Goal: Task Accomplishment & Management: Manage account settings

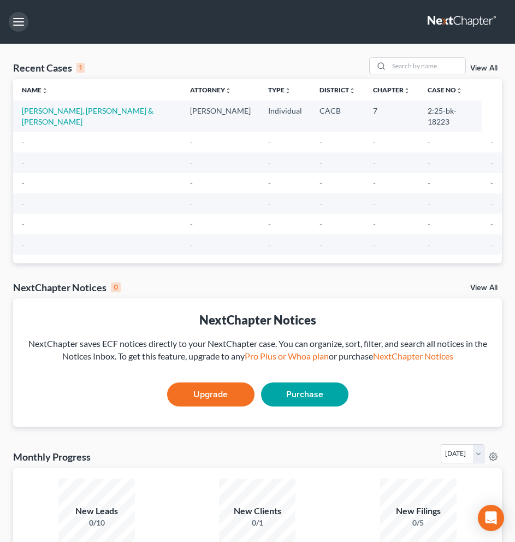
click at [19, 27] on button "button" at bounding box center [19, 22] width 20 height 20
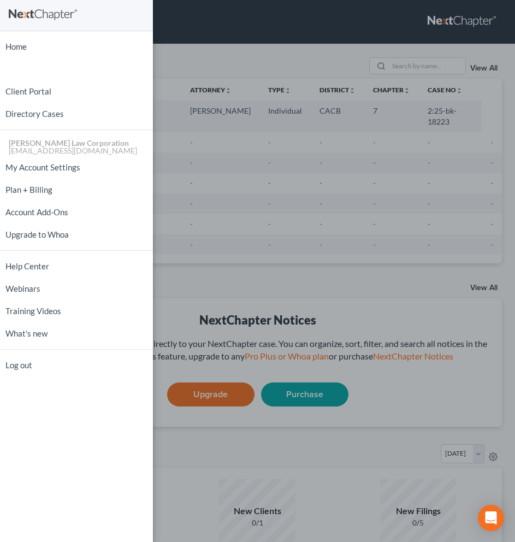
click at [232, 184] on div "Home New Case Client Portal Directory Cases [PERSON_NAME] Law Corporation [EMAI…" at bounding box center [257, 271] width 515 height 542
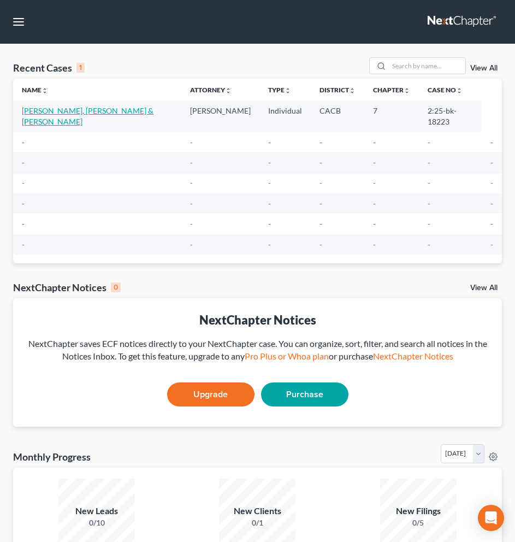
click at [73, 112] on link "[PERSON_NAME], [PERSON_NAME] & [PERSON_NAME]" at bounding box center [88, 116] width 132 height 20
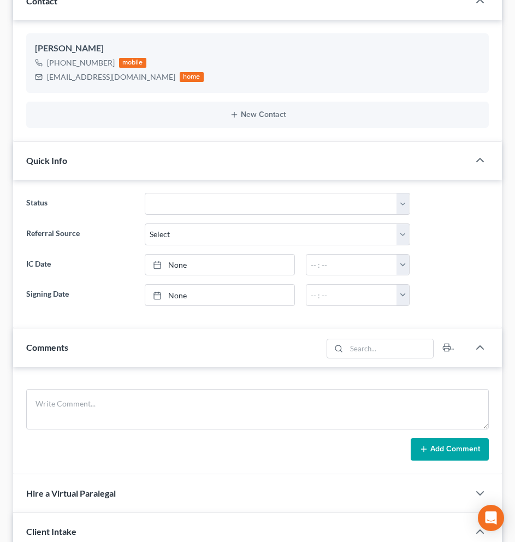
scroll to position [33, 0]
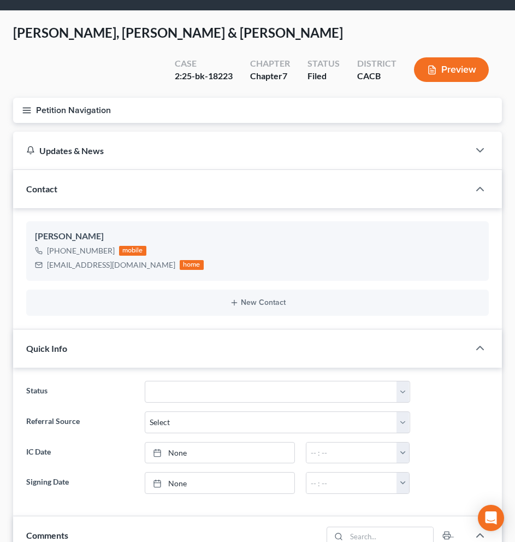
click at [28, 110] on icon "button" at bounding box center [27, 110] width 10 height 10
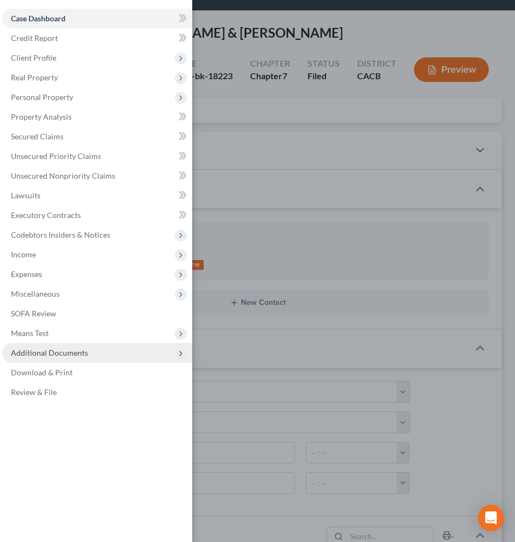
click at [62, 350] on span "Additional Documents" at bounding box center [49, 352] width 77 height 9
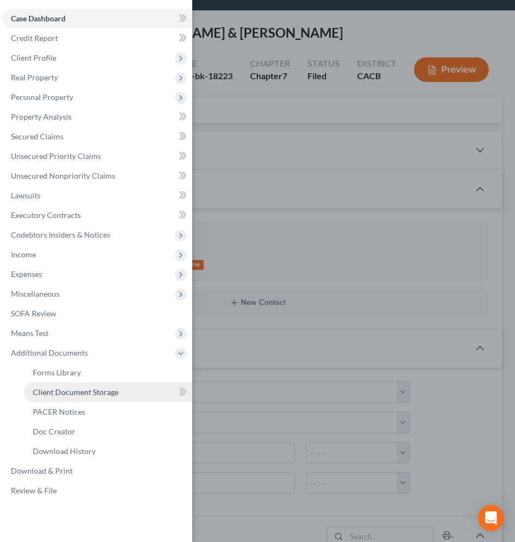
click at [87, 391] on span "Client Document Storage" at bounding box center [76, 392] width 86 height 9
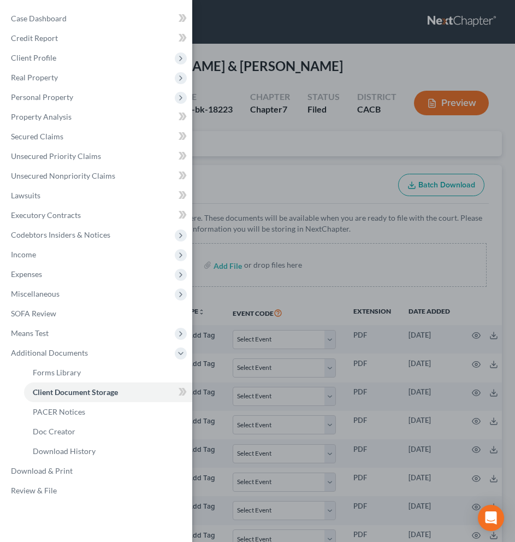
click at [355, 295] on div "Case Dashboard Payments Invoices Payments Payments Credit Report Client Profile" at bounding box center [257, 271] width 515 height 542
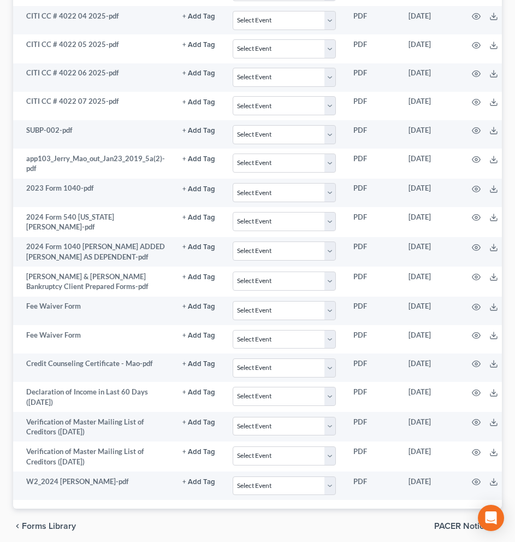
scroll to position [2352, 0]
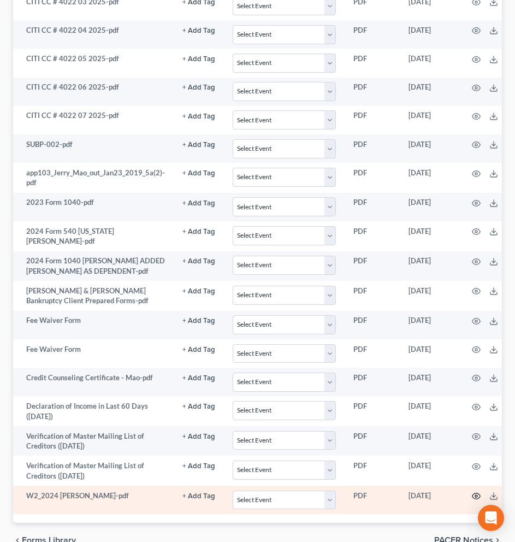
click at [474, 492] on icon "button" at bounding box center [476, 496] width 9 height 9
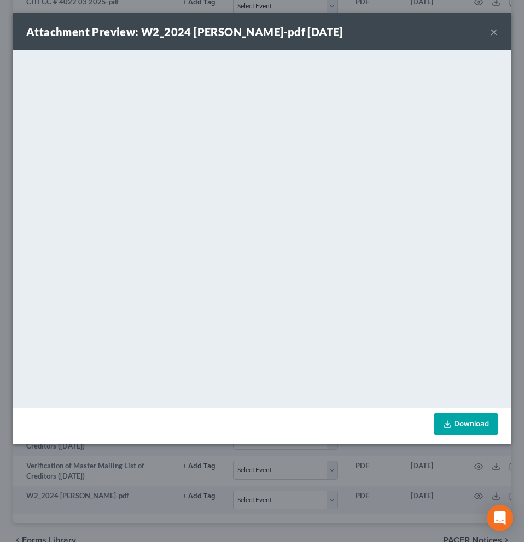
click at [496, 34] on button "×" at bounding box center [494, 31] width 8 height 13
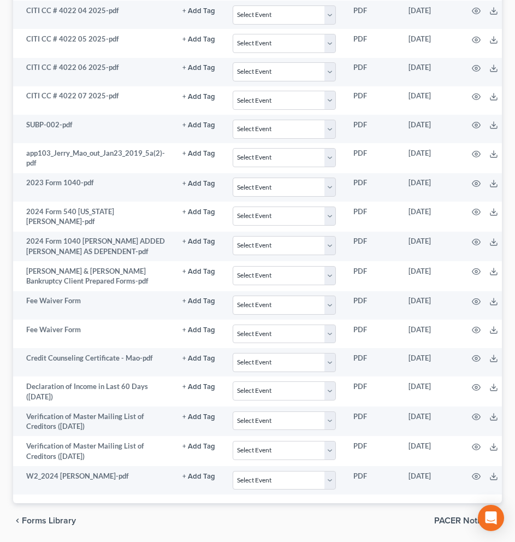
scroll to position [2366, 0]
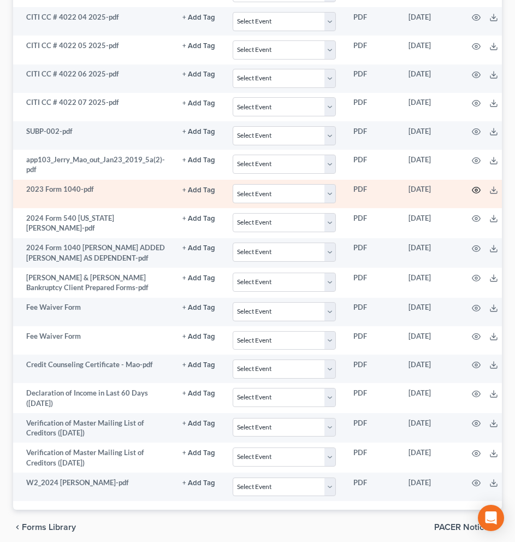
click at [474, 187] on icon "button" at bounding box center [476, 190] width 8 height 6
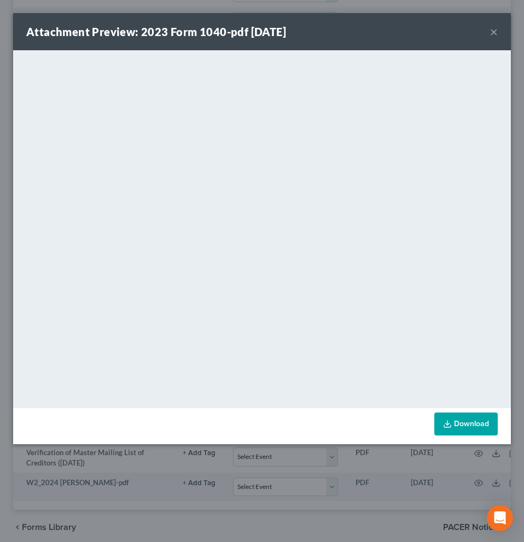
click at [490, 36] on button "×" at bounding box center [494, 31] width 8 height 13
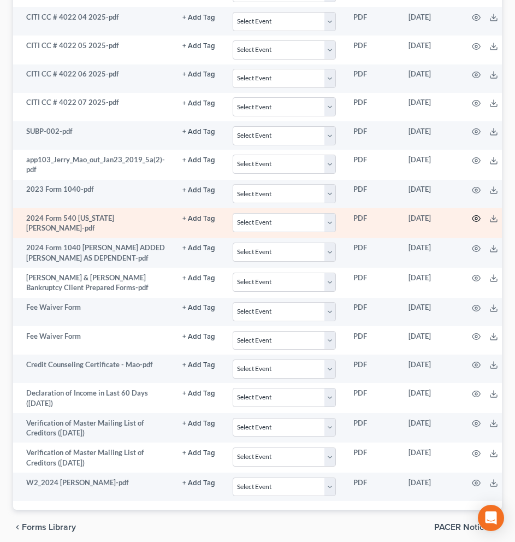
click at [476, 218] on circle "button" at bounding box center [477, 219] width 2 height 2
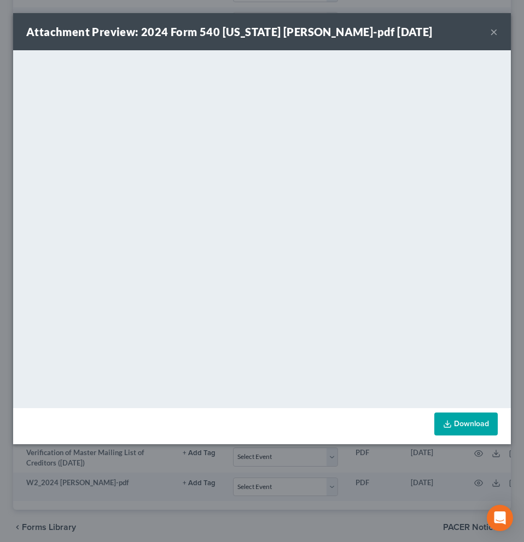
click at [491, 33] on button "×" at bounding box center [494, 31] width 8 height 13
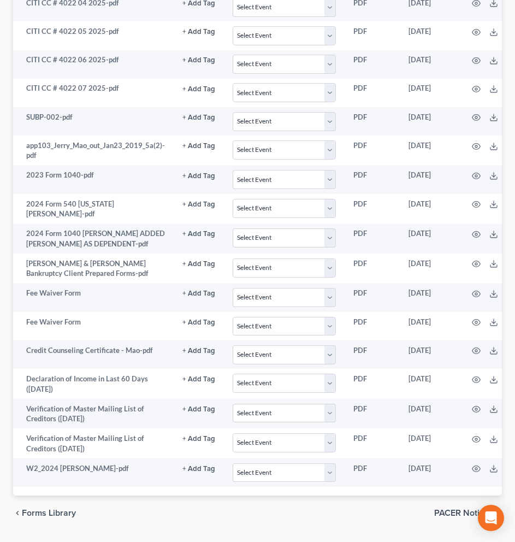
scroll to position [2394, 0]
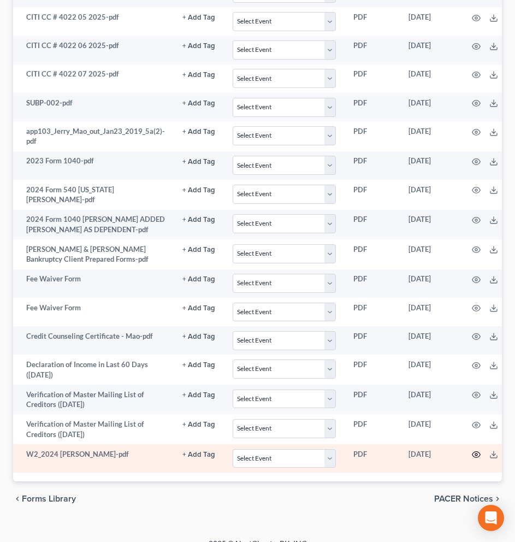
click at [476, 454] on circle "button" at bounding box center [477, 455] width 2 height 2
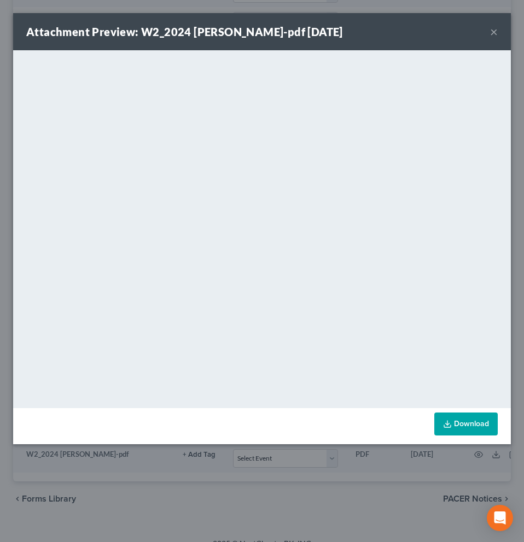
click at [494, 34] on button "×" at bounding box center [494, 31] width 8 height 13
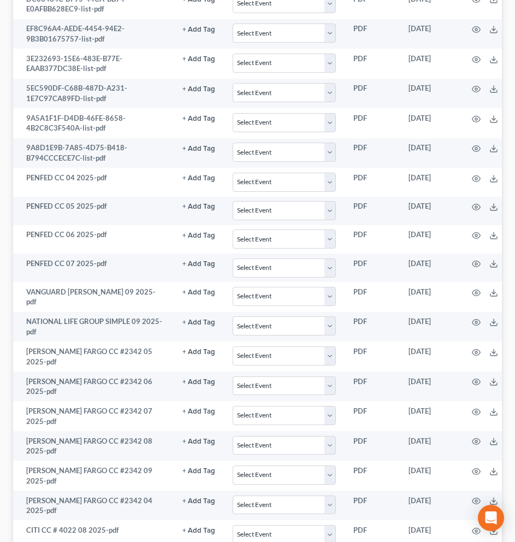
scroll to position [1494, 0]
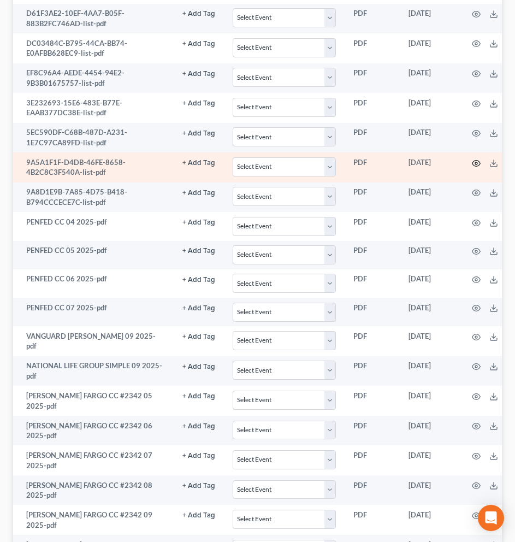
click at [474, 164] on icon "button" at bounding box center [476, 163] width 9 height 9
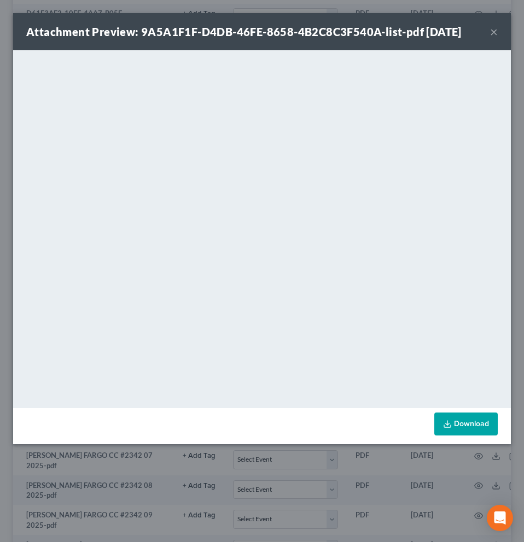
click at [421, 459] on div "Attachment Preview: 9A5A1F1F-D4DB-46FE-8658-4B2C8C3F540A-list-pdf [DATE] × <obj…" at bounding box center [262, 271] width 524 height 542
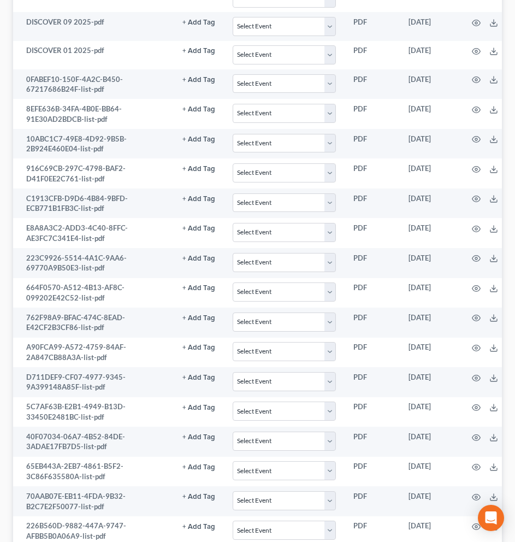
scroll to position [590, 0]
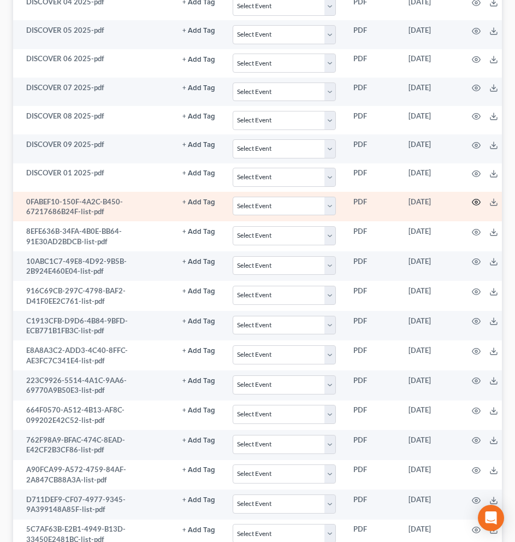
click at [476, 203] on icon "button" at bounding box center [476, 202] width 9 height 9
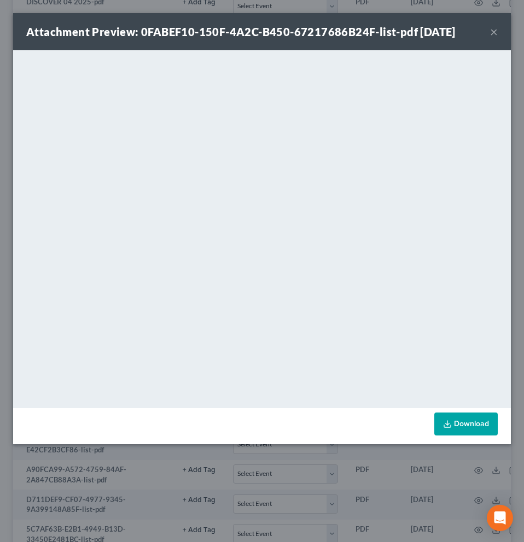
click at [492, 34] on button "×" at bounding box center [494, 31] width 8 height 13
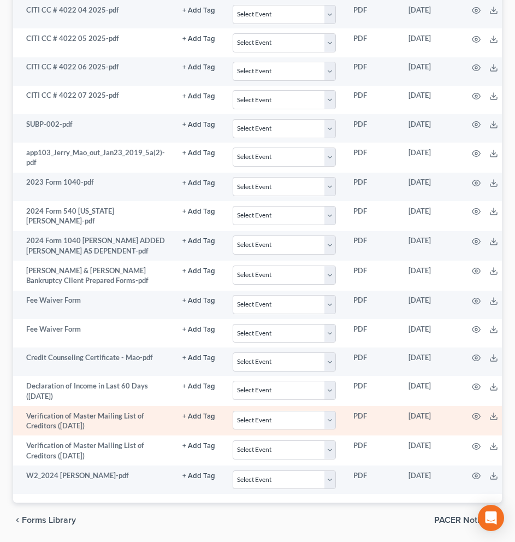
scroll to position [2366, 0]
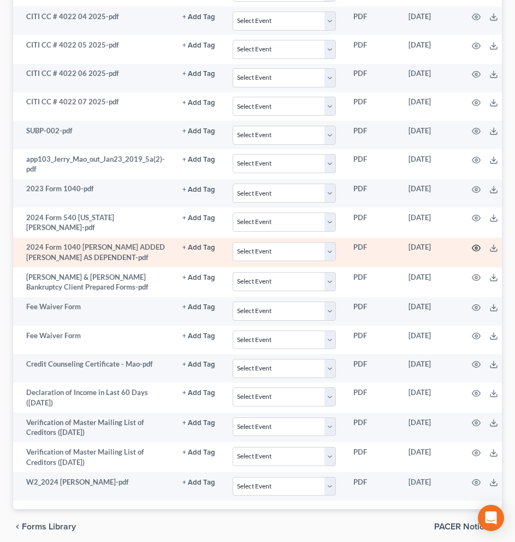
click at [472, 244] on icon "button" at bounding box center [476, 248] width 9 height 9
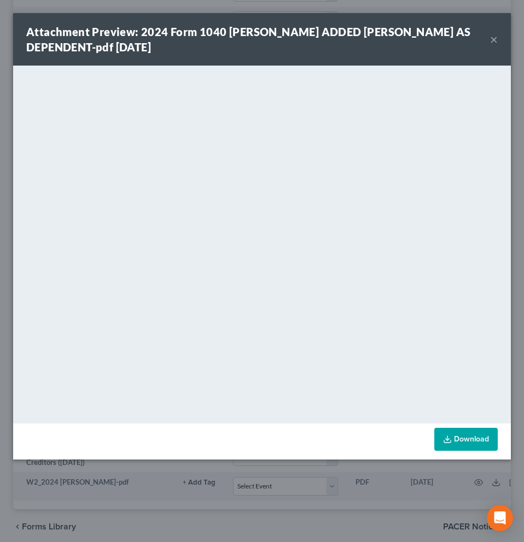
click at [491, 41] on button "×" at bounding box center [494, 39] width 8 height 13
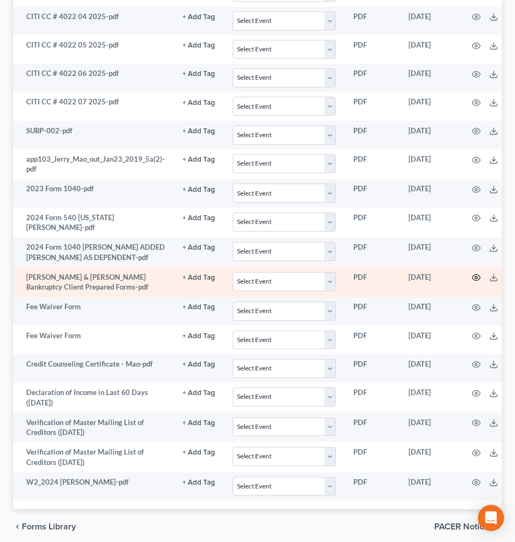
click at [474, 273] on icon "button" at bounding box center [476, 277] width 9 height 9
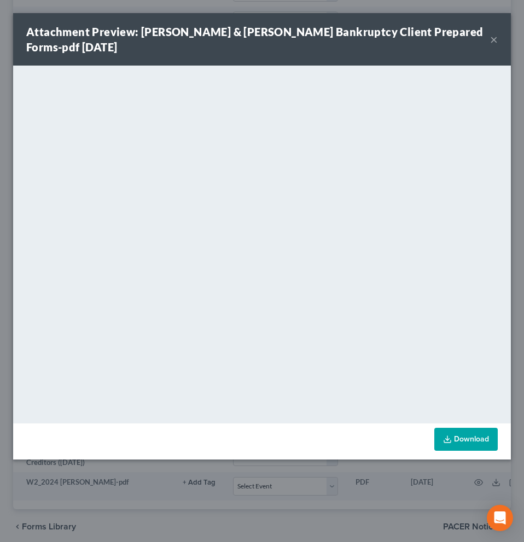
click at [491, 39] on button "×" at bounding box center [494, 39] width 8 height 13
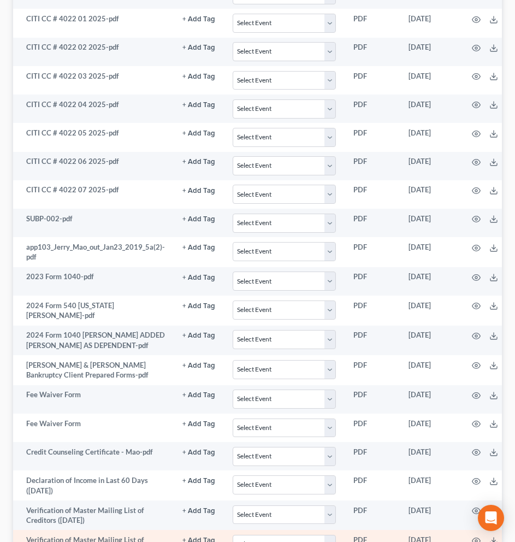
scroll to position [2222, 0]
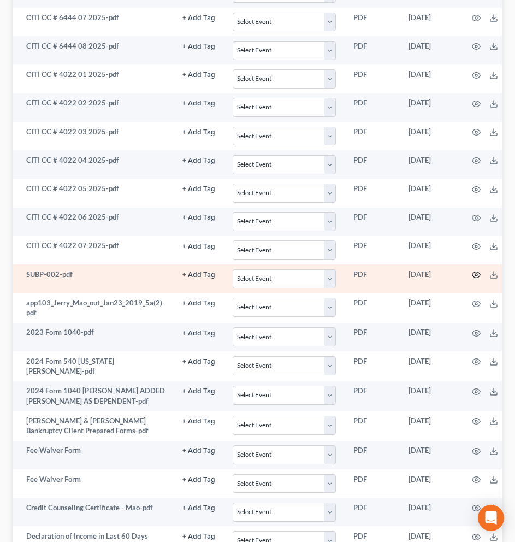
click at [472, 271] on icon "button" at bounding box center [476, 275] width 9 height 9
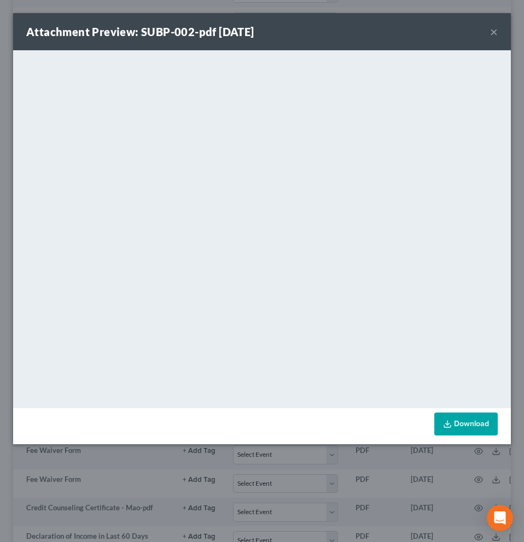
click at [491, 33] on button "×" at bounding box center [494, 31] width 8 height 13
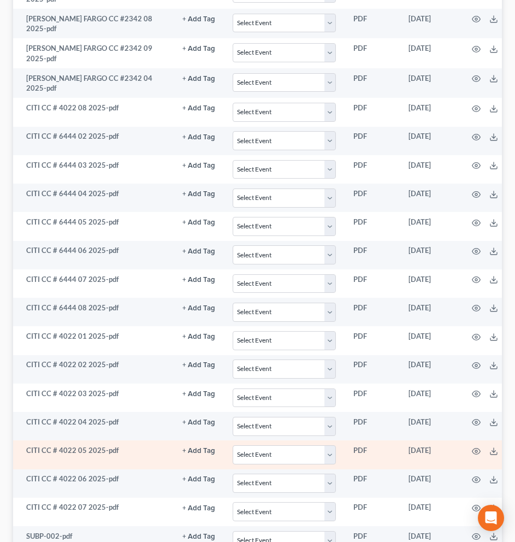
scroll to position [1905, 0]
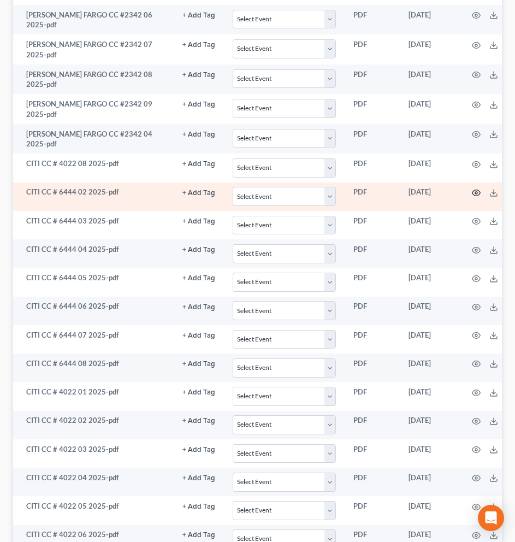
click at [473, 189] on icon "button" at bounding box center [476, 193] width 9 height 9
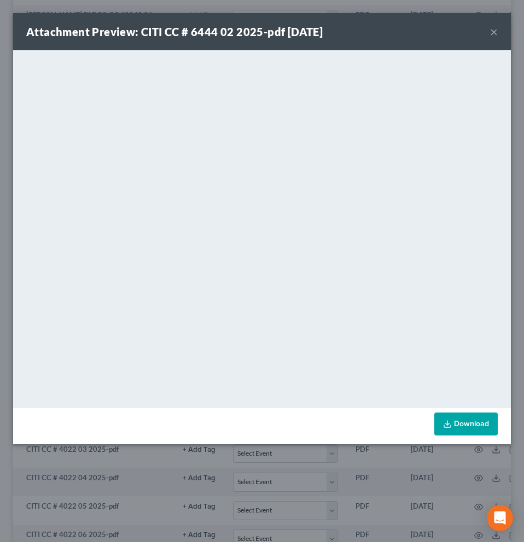
click at [492, 30] on button "×" at bounding box center [494, 31] width 8 height 13
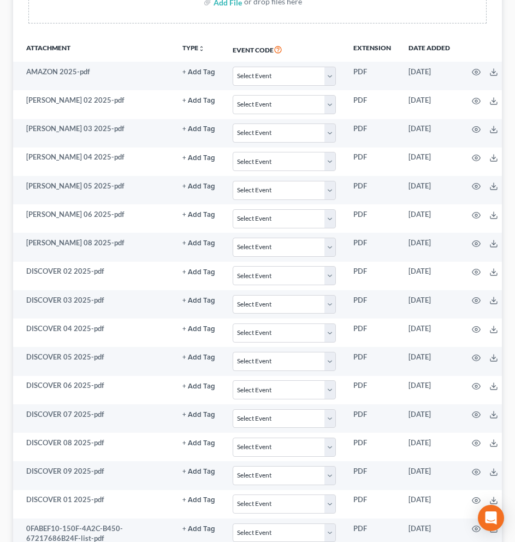
scroll to position [320, 0]
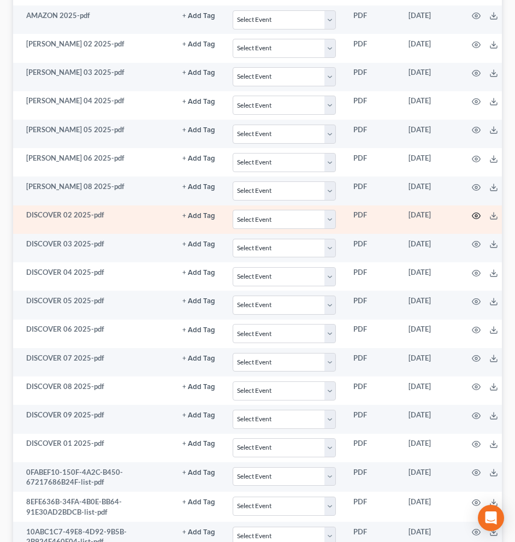
click at [476, 215] on circle "button" at bounding box center [477, 216] width 2 height 2
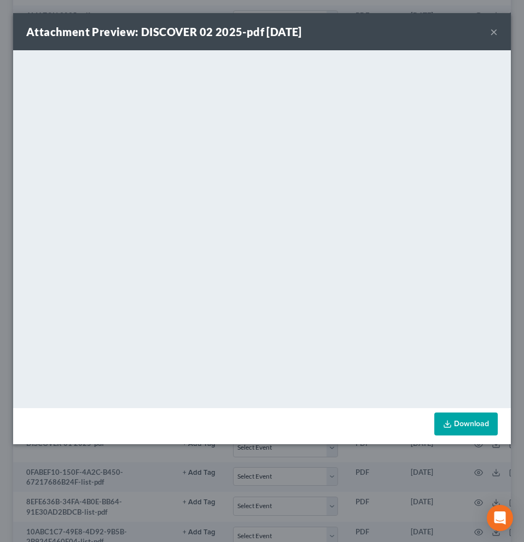
click at [496, 30] on button "×" at bounding box center [494, 31] width 8 height 13
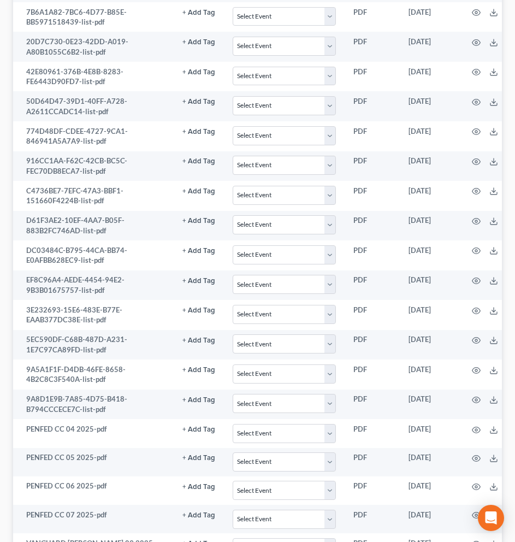
scroll to position [1394, 0]
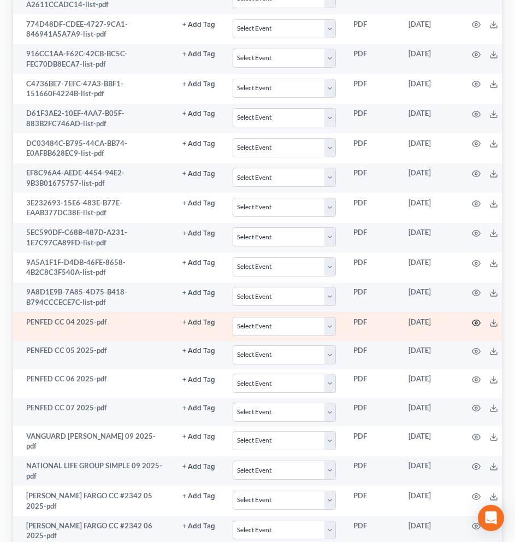
click at [476, 324] on circle "button" at bounding box center [477, 323] width 2 height 2
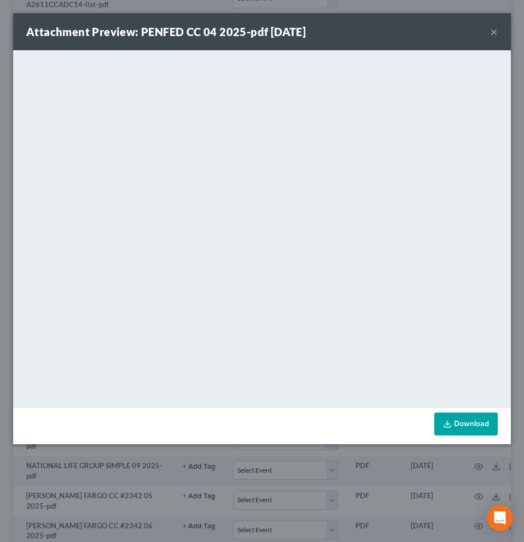
click at [495, 33] on button "×" at bounding box center [494, 31] width 8 height 13
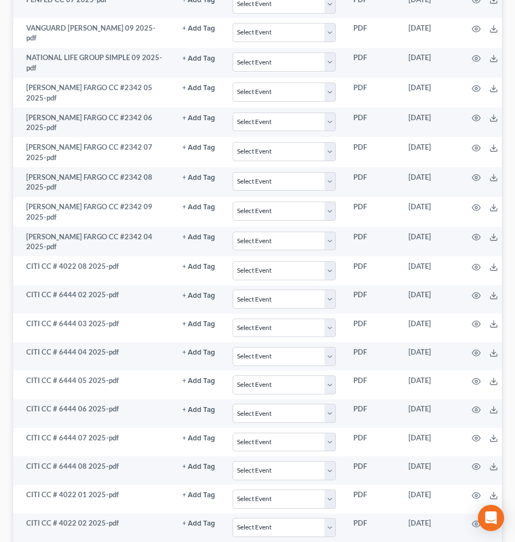
scroll to position [1858, 0]
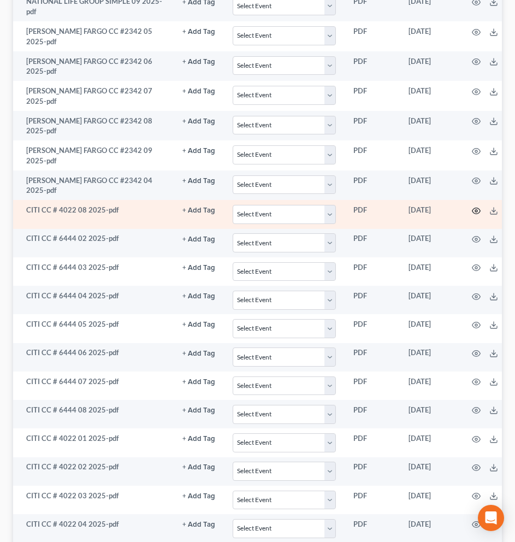
click at [475, 207] on icon "button" at bounding box center [476, 211] width 9 height 9
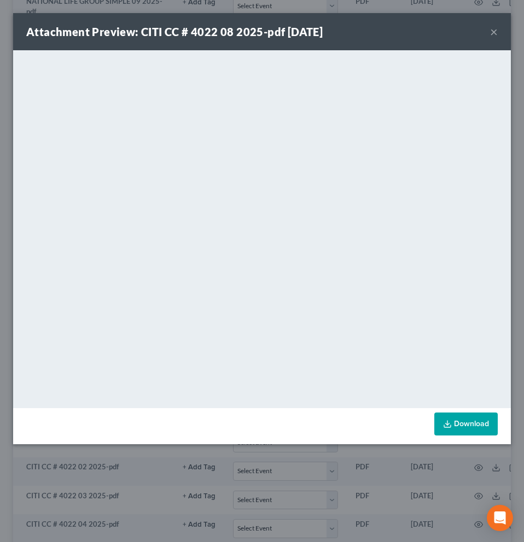
click at [494, 34] on button "×" at bounding box center [494, 31] width 8 height 13
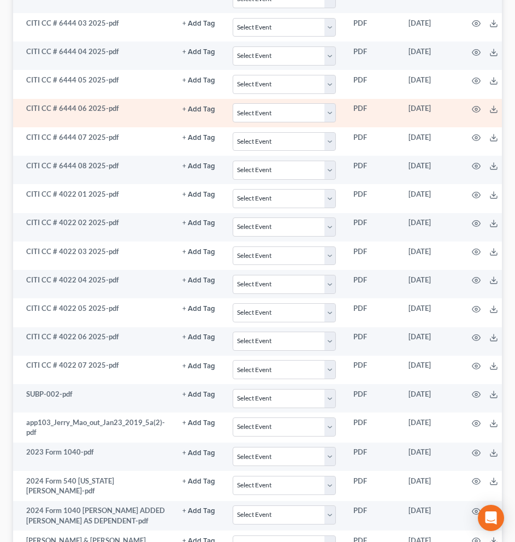
scroll to position [2117, 0]
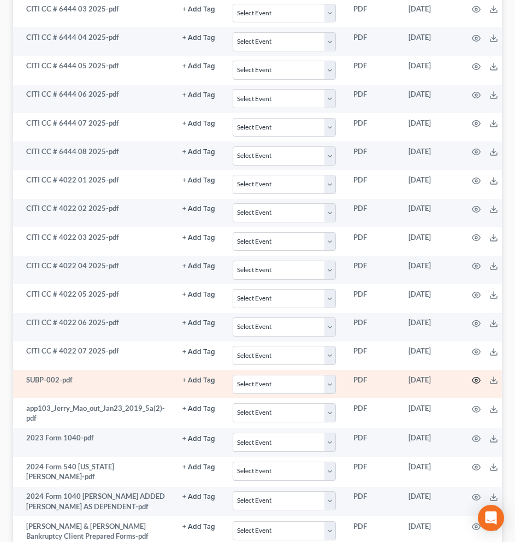
click at [476, 376] on icon "button" at bounding box center [476, 380] width 9 height 9
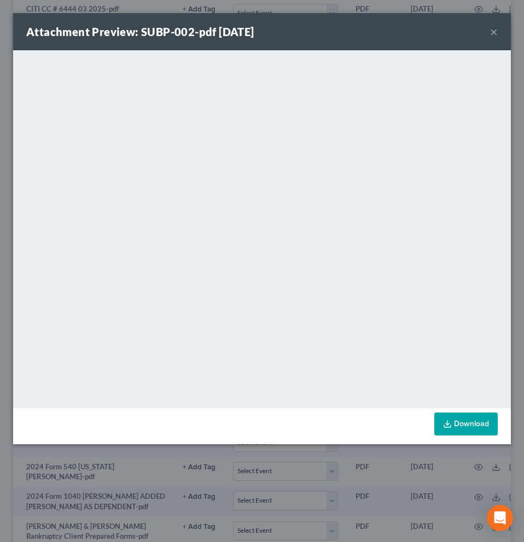
click at [495, 33] on button "×" at bounding box center [494, 31] width 8 height 13
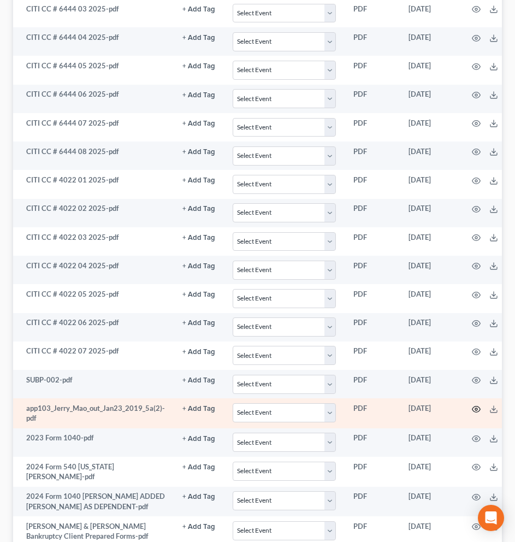
click at [476, 405] on icon "button" at bounding box center [476, 409] width 9 height 9
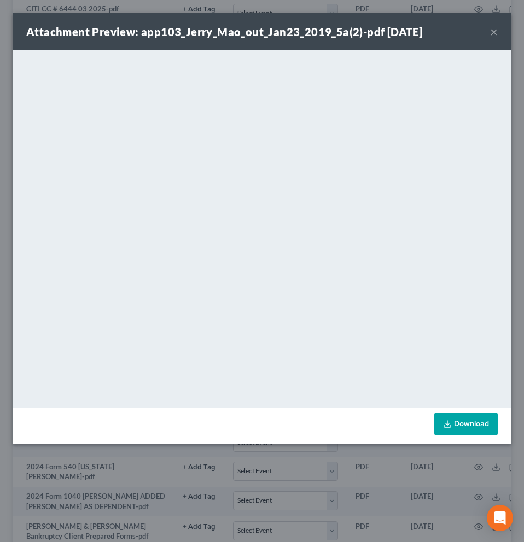
click at [494, 33] on button "×" at bounding box center [494, 31] width 8 height 13
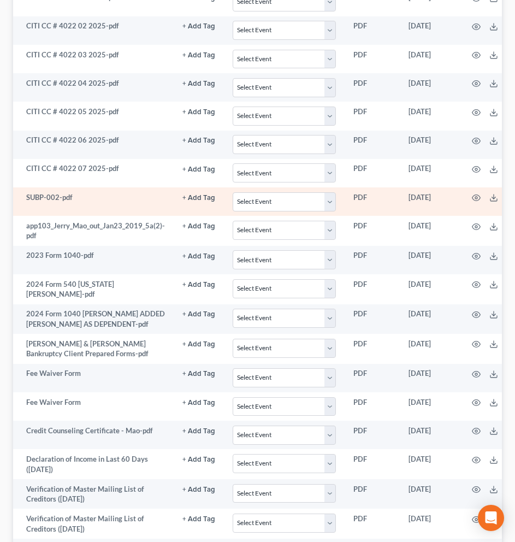
scroll to position [2356, 0]
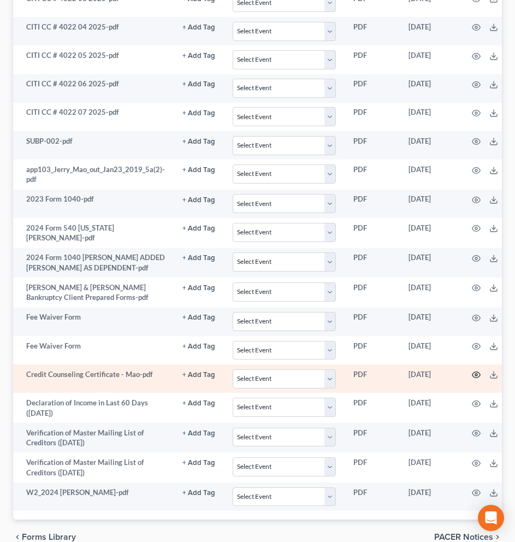
click at [475, 371] on icon "button" at bounding box center [476, 375] width 9 height 9
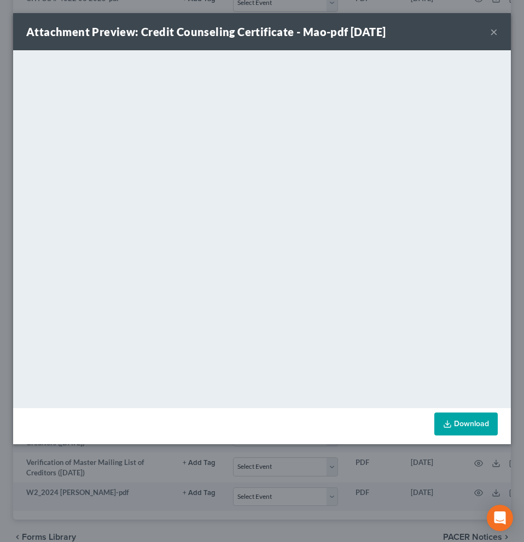
click at [493, 33] on button "×" at bounding box center [494, 31] width 8 height 13
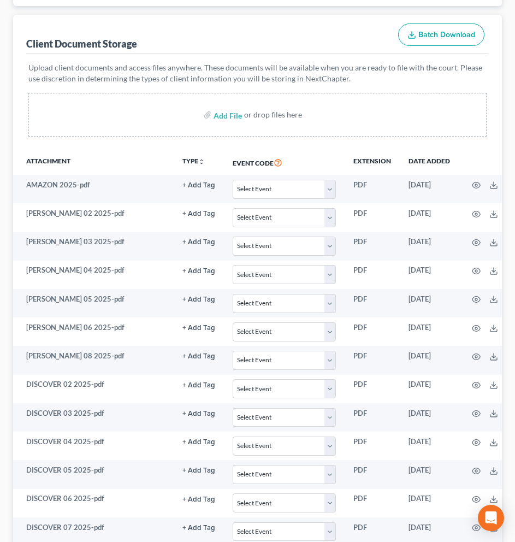
scroll to position [255, 0]
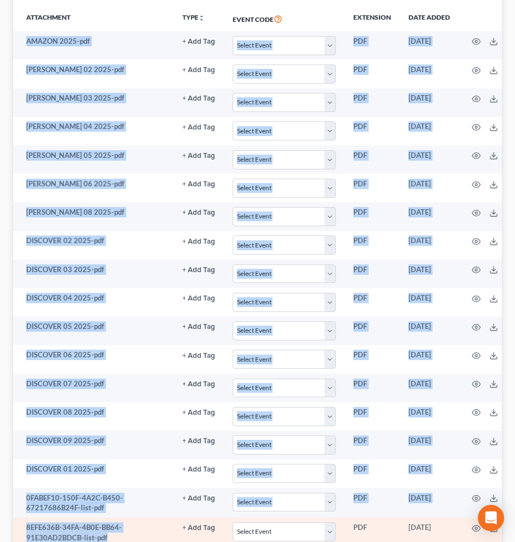
drag, startPoint x: 24, startPoint y: 78, endPoint x: 110, endPoint y: 542, distance: 472.1
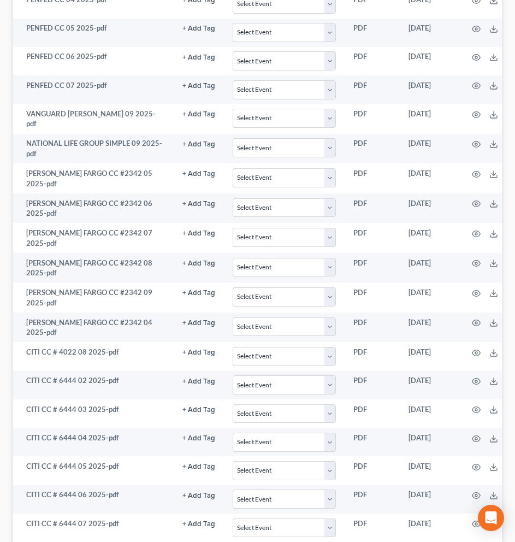
scroll to position [1722, 0]
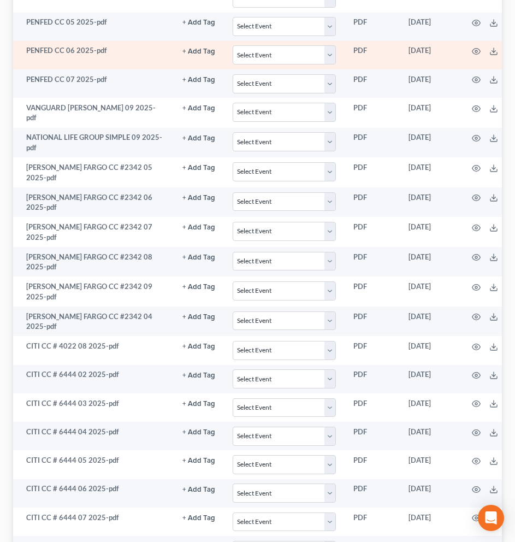
click at [44, 51] on td "PENFED CC 06 2025-pdf" at bounding box center [93, 55] width 161 height 28
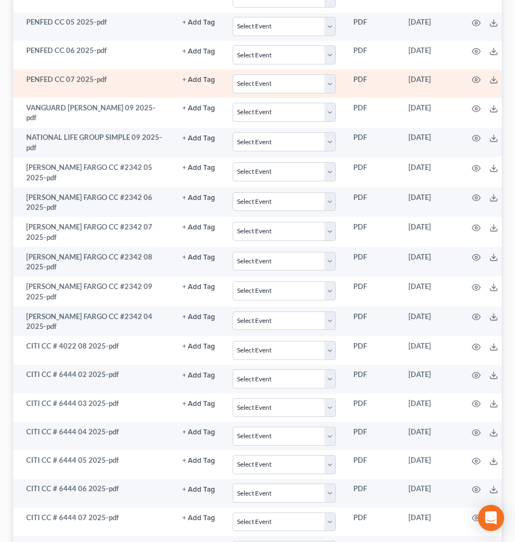
click at [69, 79] on td "PENFED CC 07 2025-pdf" at bounding box center [93, 83] width 161 height 28
click at [472, 81] on icon "button" at bounding box center [476, 79] width 9 height 9
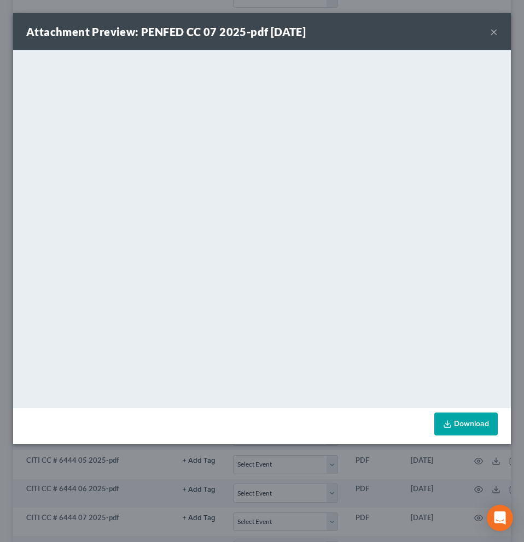
click at [494, 36] on button "×" at bounding box center [494, 31] width 8 height 13
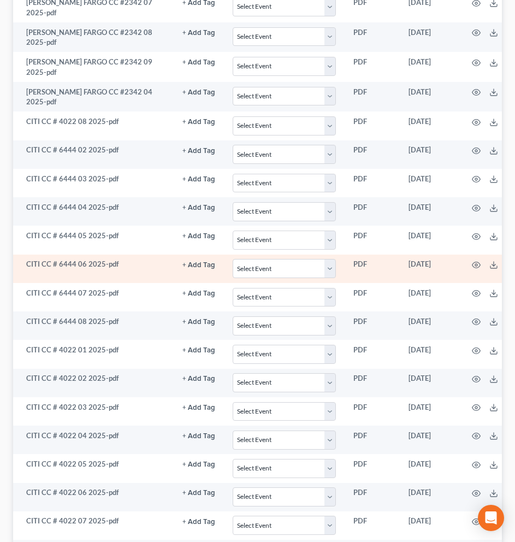
scroll to position [1834, 0]
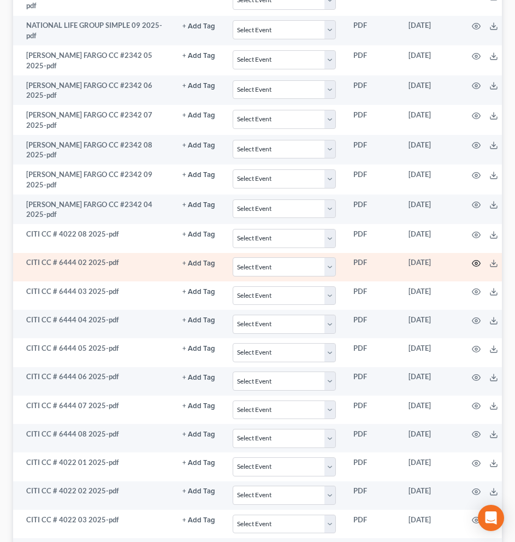
click at [472, 259] on icon "button" at bounding box center [476, 263] width 9 height 9
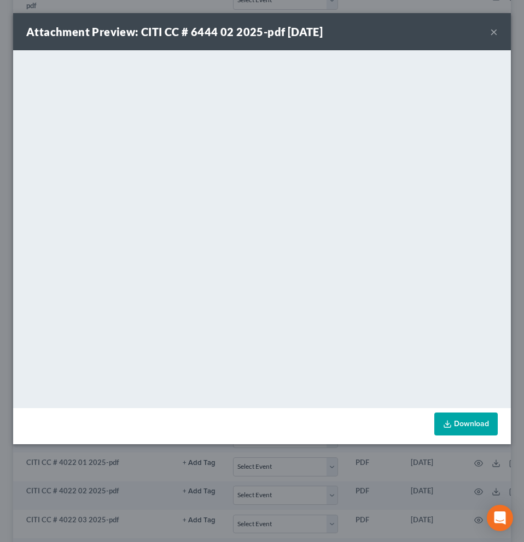
click at [495, 31] on button "×" at bounding box center [494, 31] width 8 height 13
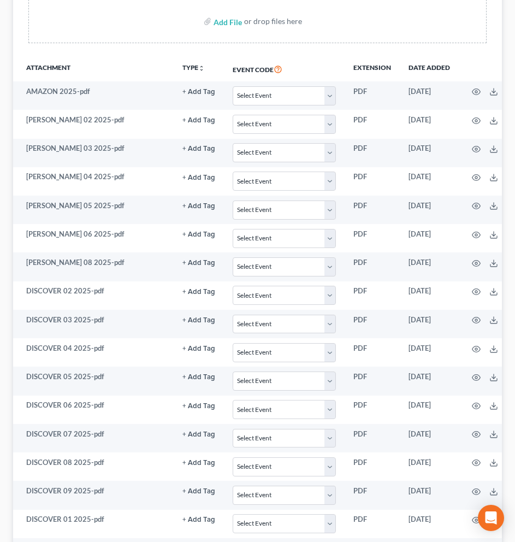
scroll to position [123, 0]
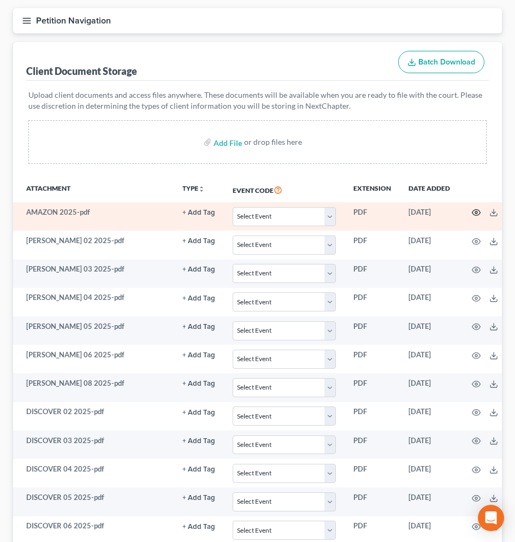
click at [472, 213] on icon "button" at bounding box center [476, 212] width 9 height 9
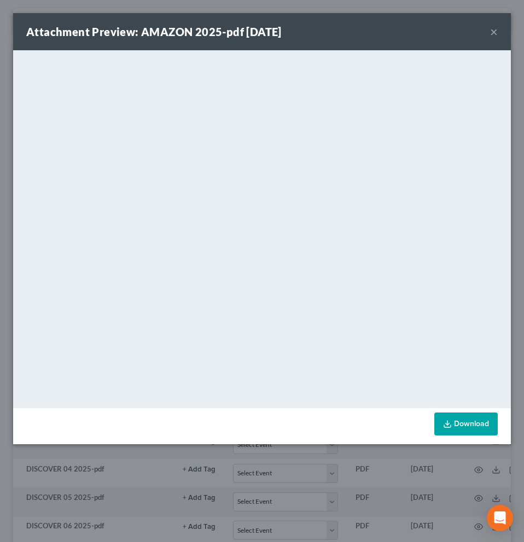
click at [492, 34] on button "×" at bounding box center [494, 31] width 8 height 13
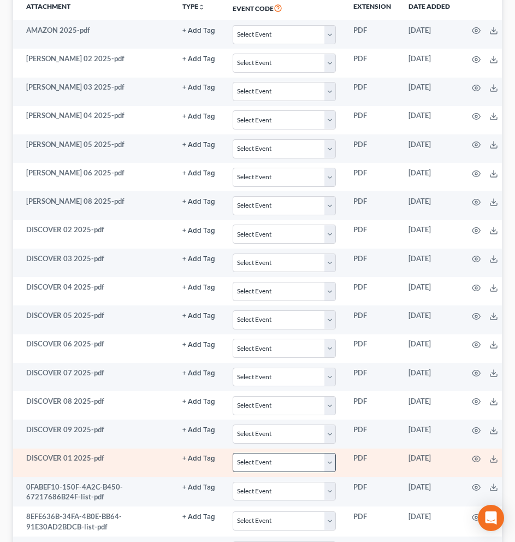
scroll to position [497, 0]
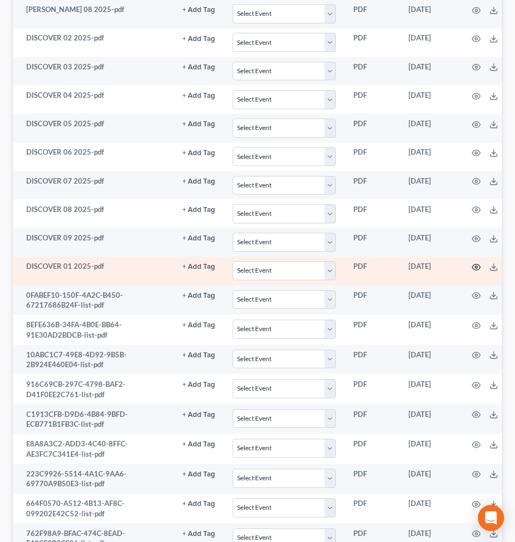
click at [476, 268] on icon "button" at bounding box center [476, 267] width 9 height 9
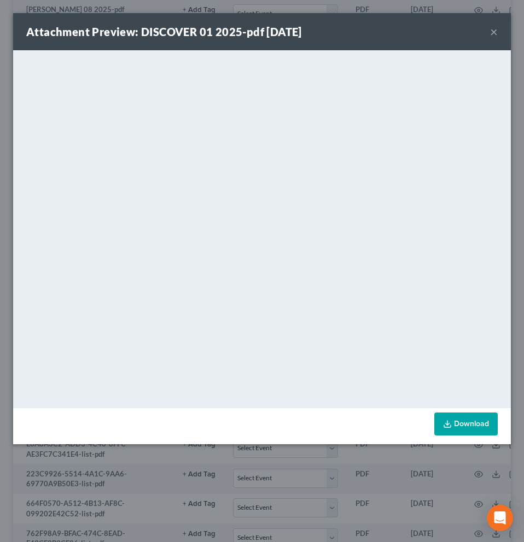
click at [496, 32] on button "×" at bounding box center [494, 31] width 8 height 13
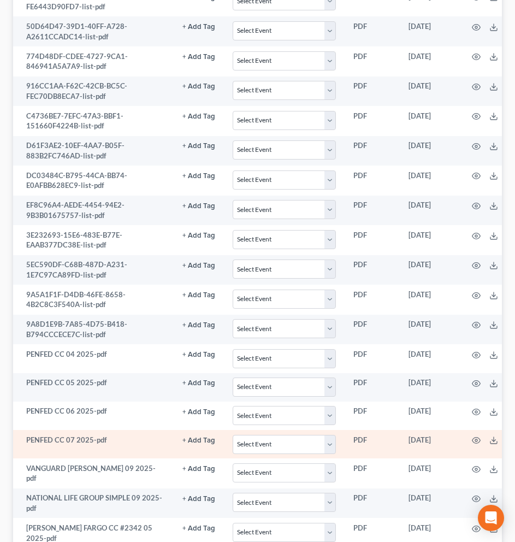
scroll to position [1383, 0]
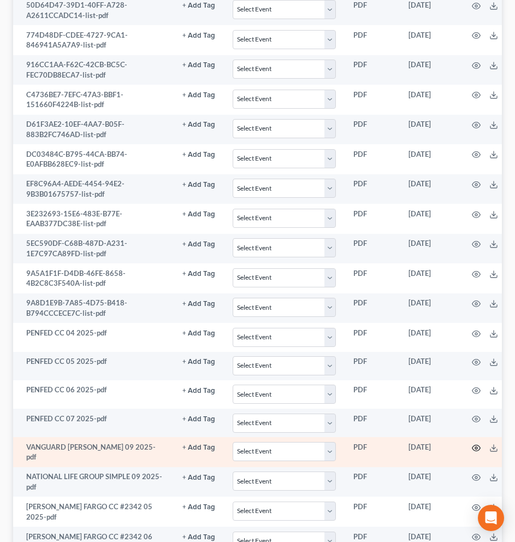
click at [472, 450] on icon "button" at bounding box center [476, 448] width 8 height 6
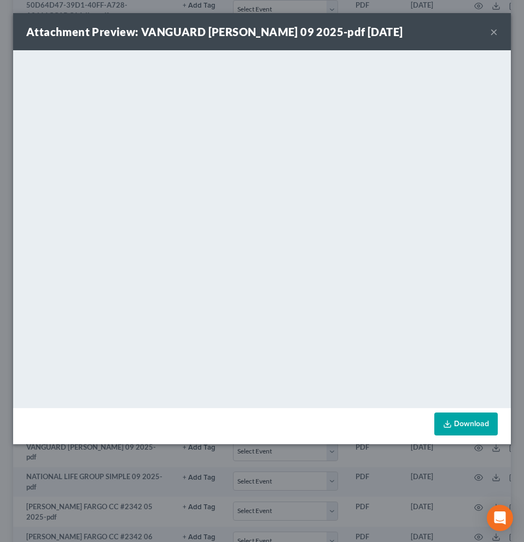
click at [490, 33] on button "×" at bounding box center [494, 31] width 8 height 13
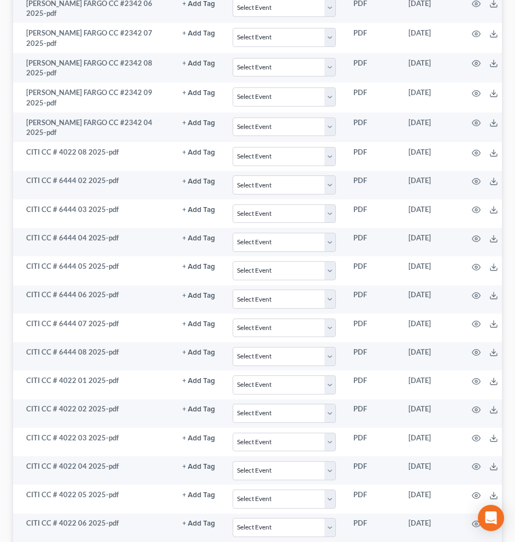
scroll to position [1909, 0]
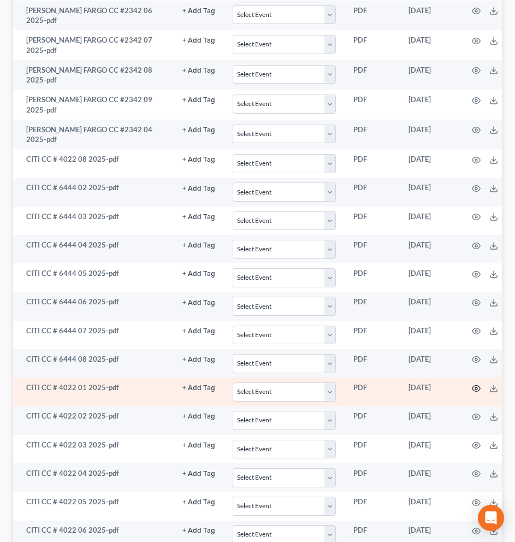
click at [475, 384] on icon "button" at bounding box center [476, 388] width 9 height 9
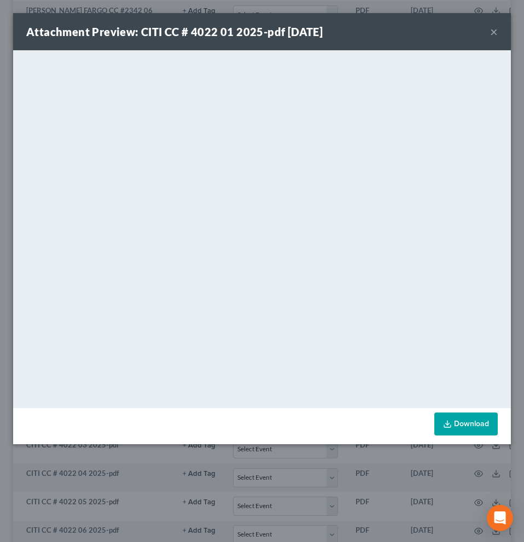
click at [490, 32] on button "×" at bounding box center [494, 31] width 8 height 13
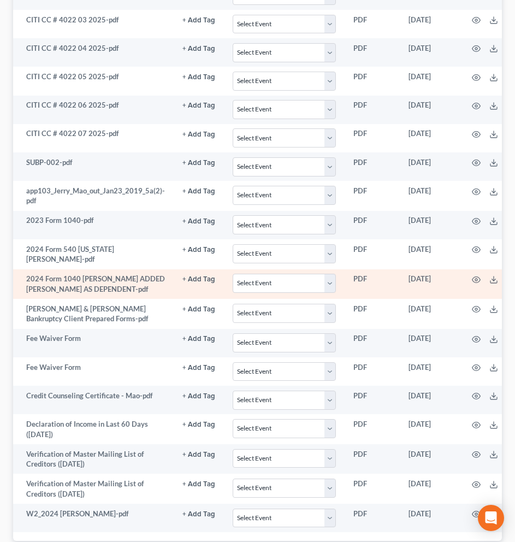
scroll to position [2342, 0]
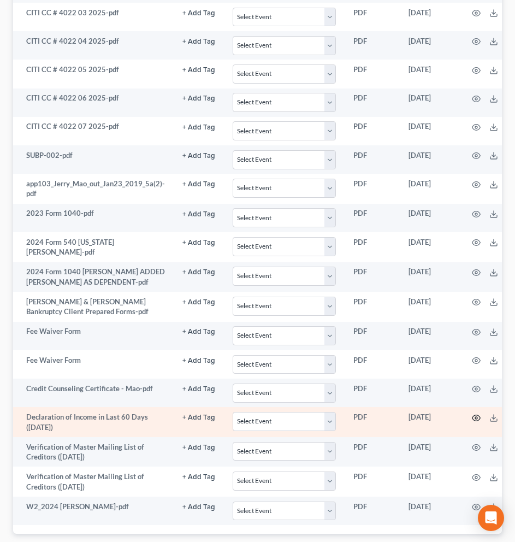
click at [476, 414] on icon "button" at bounding box center [476, 418] width 9 height 9
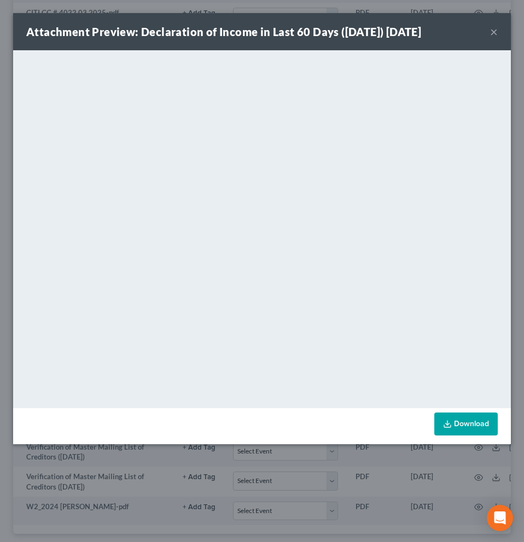
click at [491, 32] on button "×" at bounding box center [494, 31] width 8 height 13
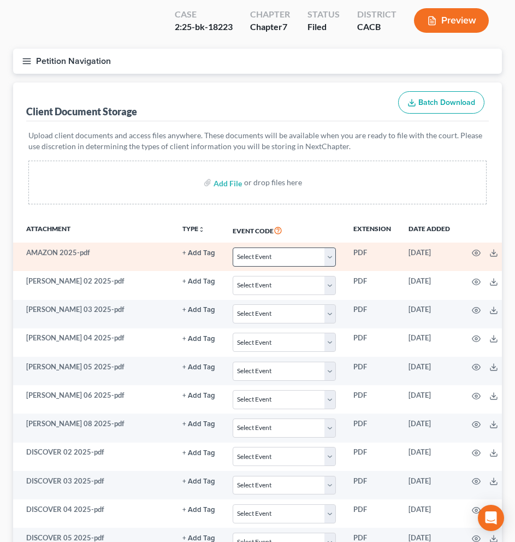
scroll to position [127, 0]
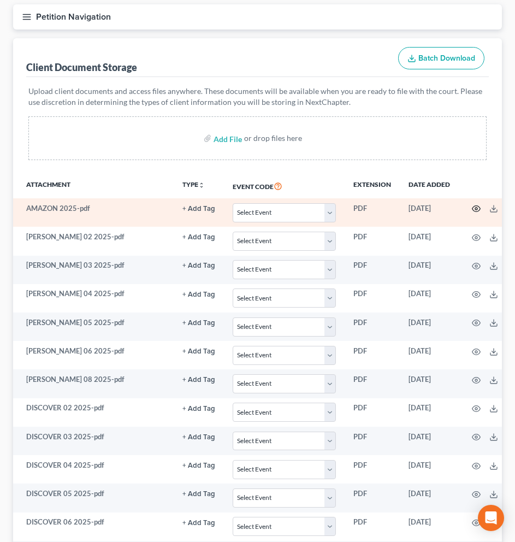
click at [472, 210] on icon "button" at bounding box center [476, 208] width 9 height 9
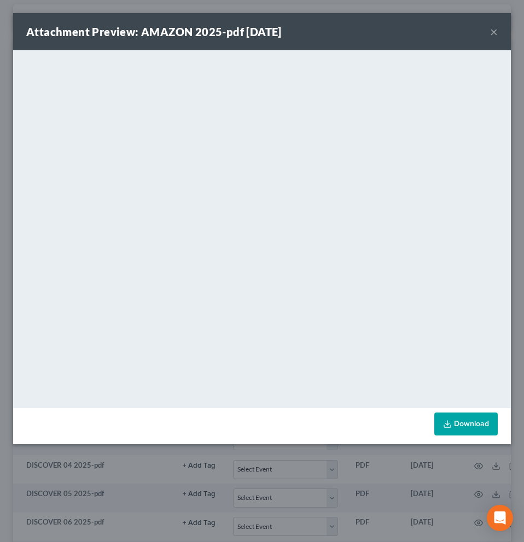
click at [496, 31] on button "×" at bounding box center [494, 31] width 8 height 13
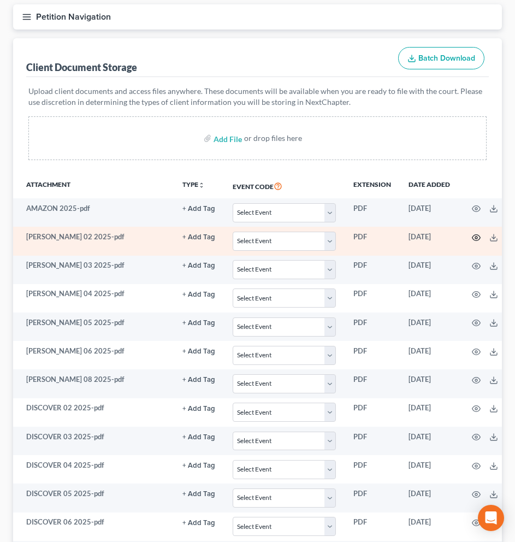
click at [472, 237] on icon "button" at bounding box center [476, 237] width 9 height 9
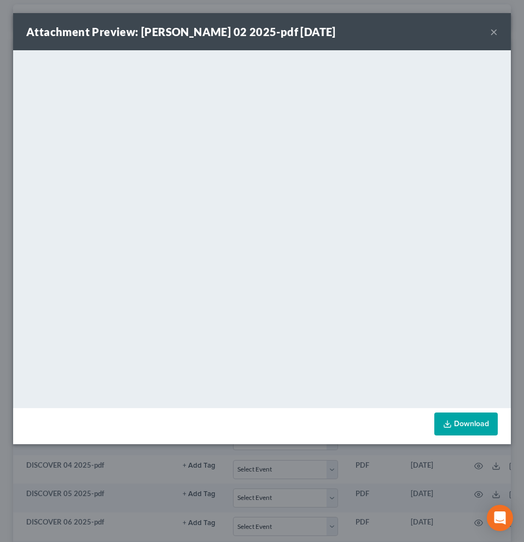
click at [494, 32] on button "×" at bounding box center [494, 31] width 8 height 13
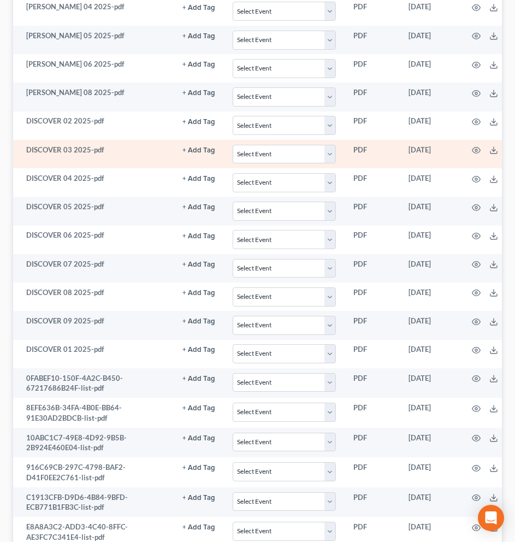
scroll to position [421, 0]
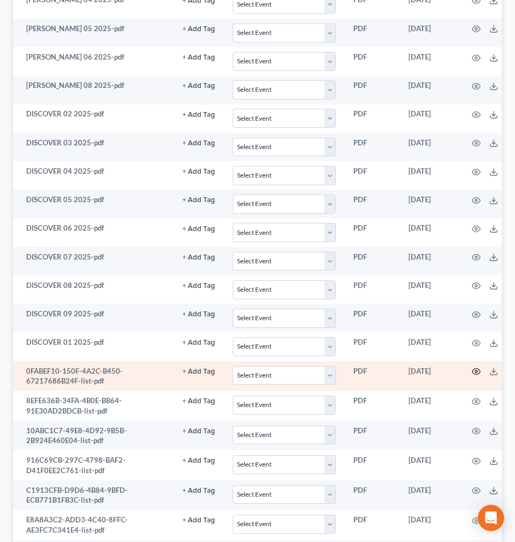
click at [472, 371] on icon "button" at bounding box center [476, 371] width 9 height 9
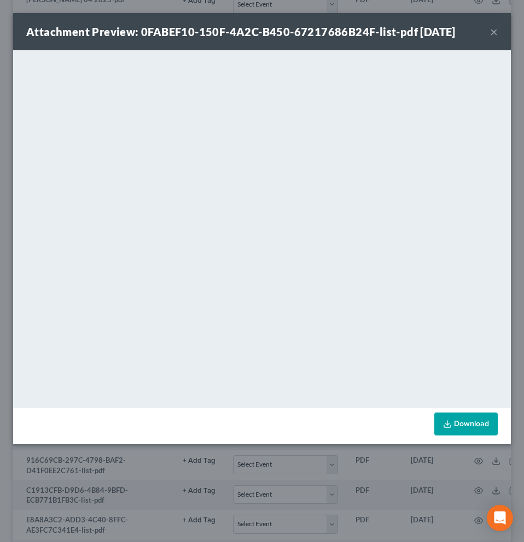
click at [495, 32] on button "×" at bounding box center [494, 31] width 8 height 13
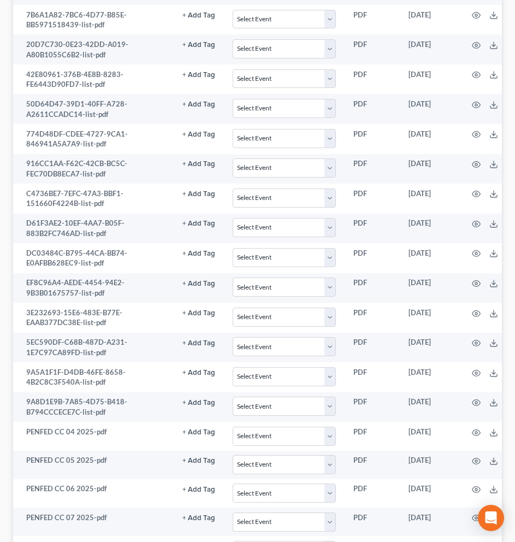
scroll to position [1291, 0]
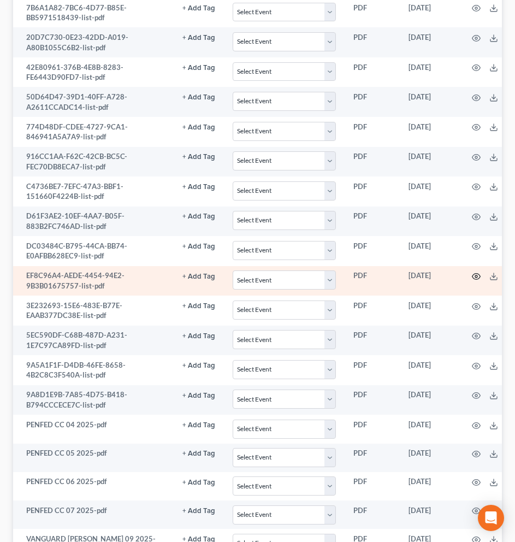
click at [476, 276] on circle "button" at bounding box center [477, 276] width 2 height 2
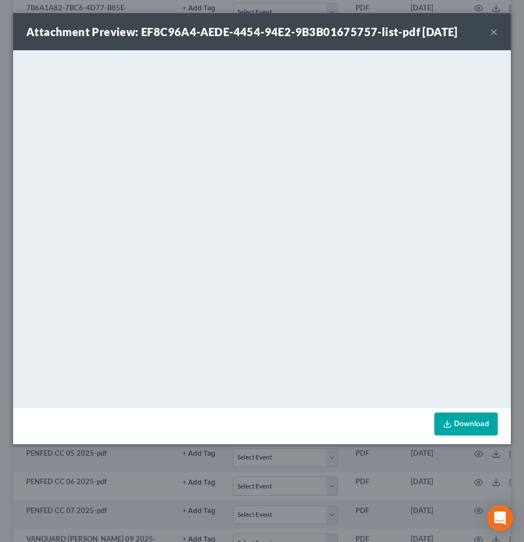
click at [491, 32] on button "×" at bounding box center [494, 31] width 8 height 13
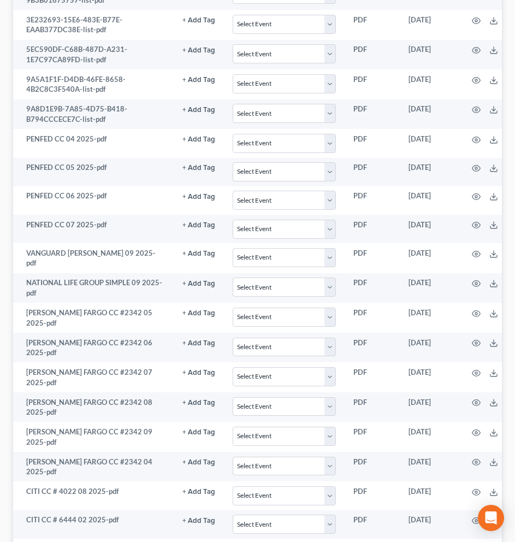
scroll to position [1633, 0]
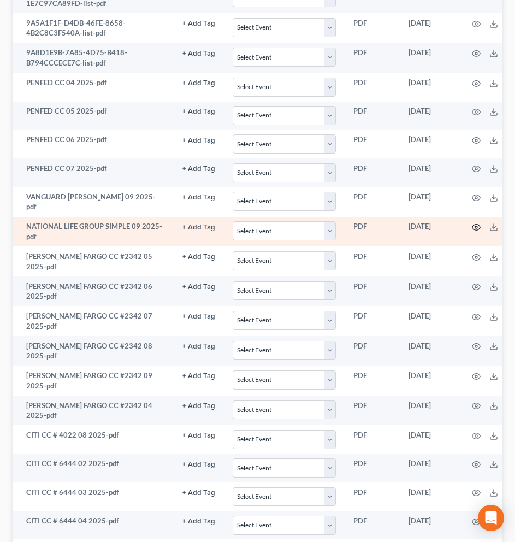
click at [473, 228] on icon "button" at bounding box center [476, 227] width 9 height 9
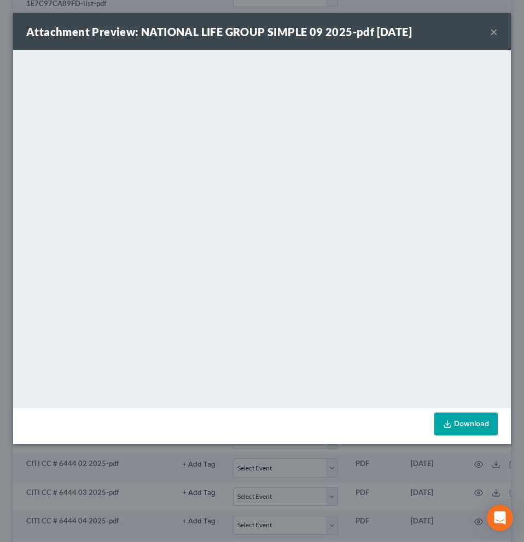
click at [492, 33] on button "×" at bounding box center [494, 31] width 8 height 13
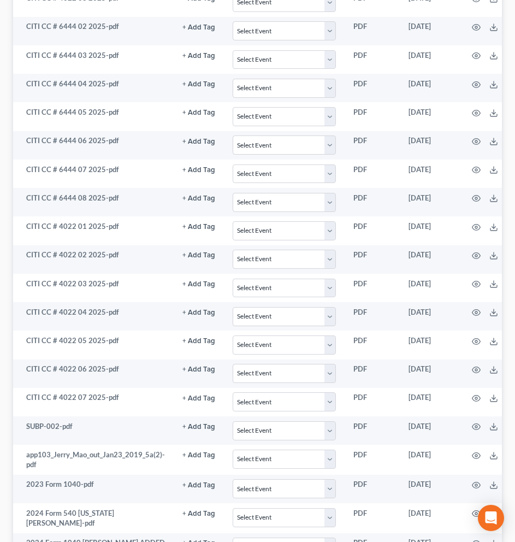
scroll to position [2169, 0]
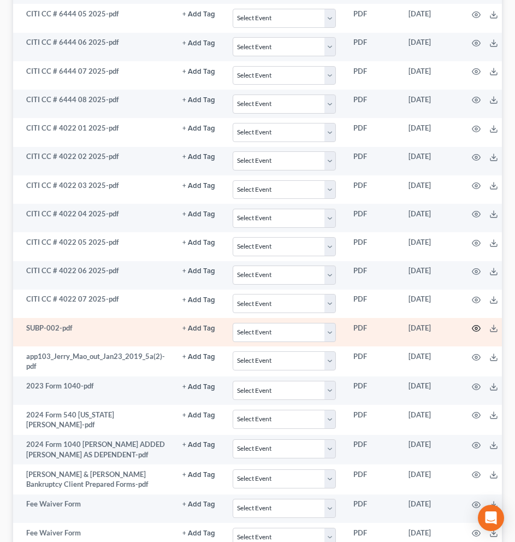
click at [473, 324] on icon "button" at bounding box center [476, 328] width 9 height 9
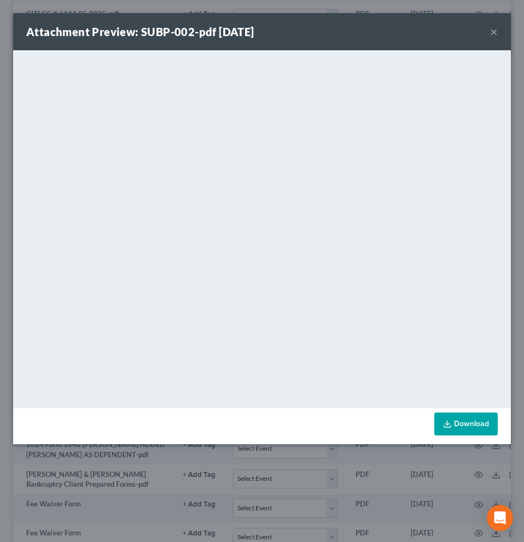
click at [493, 31] on button "×" at bounding box center [494, 31] width 8 height 13
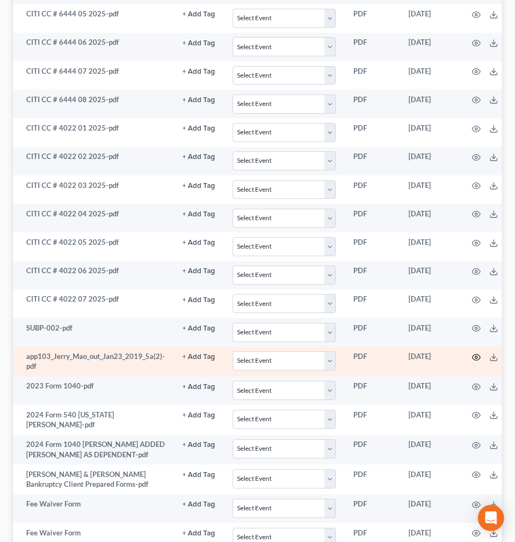
click at [476, 353] on icon "button" at bounding box center [476, 357] width 9 height 9
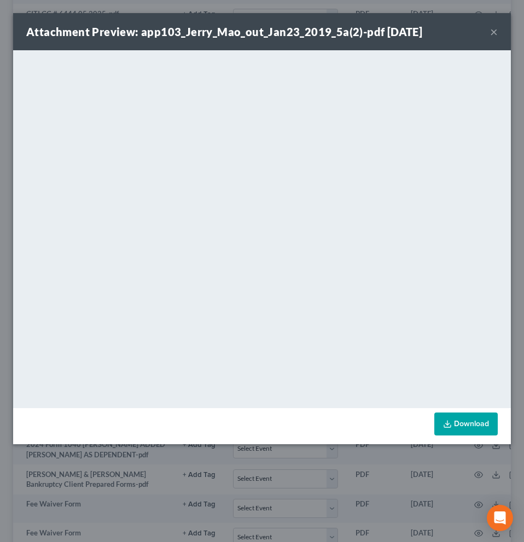
click at [496, 37] on button "×" at bounding box center [494, 31] width 8 height 13
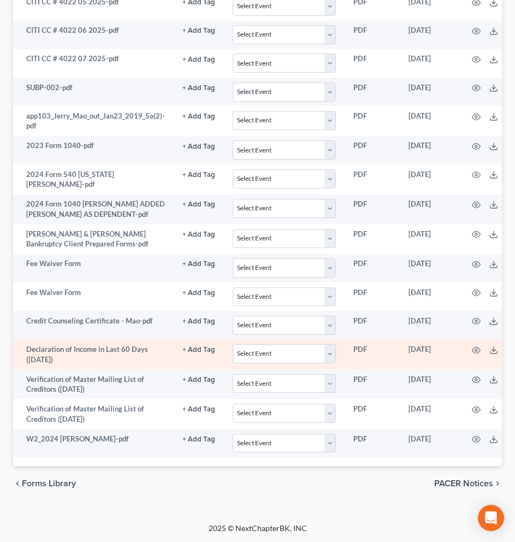
scroll to position [2178, 0]
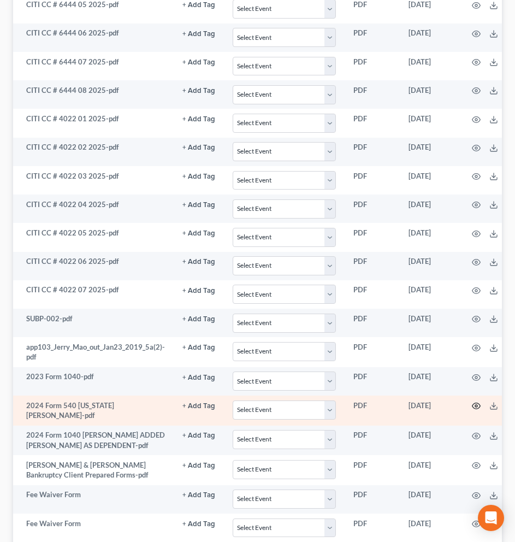
click at [476, 403] on icon "button" at bounding box center [476, 406] width 8 height 6
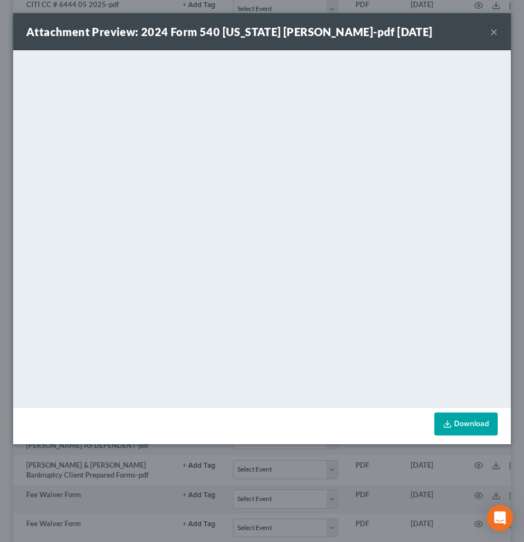
click at [491, 36] on button "×" at bounding box center [494, 31] width 8 height 13
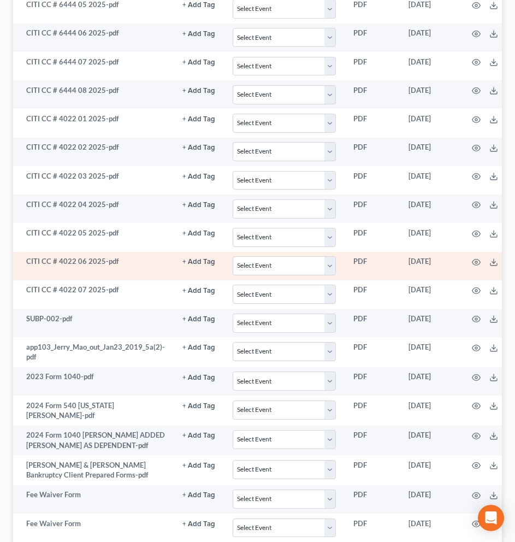
scroll to position [2045, 0]
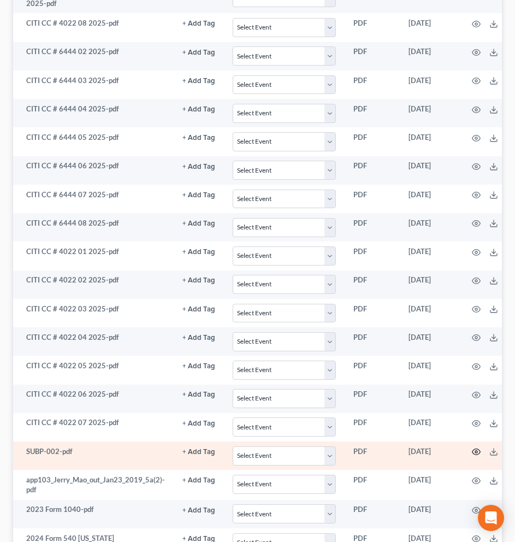
click at [473, 449] on icon "button" at bounding box center [476, 452] width 8 height 6
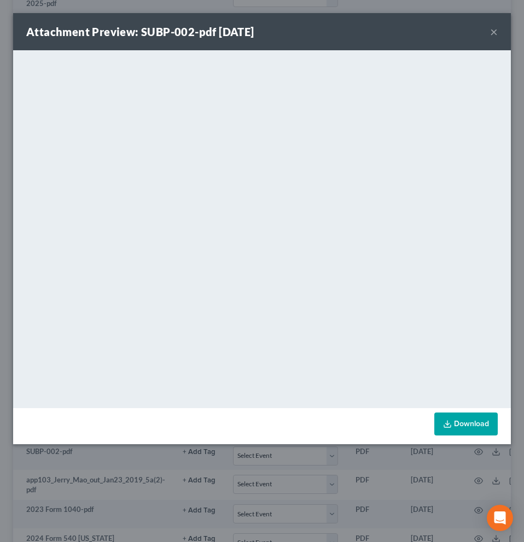
click at [492, 32] on button "×" at bounding box center [494, 31] width 8 height 13
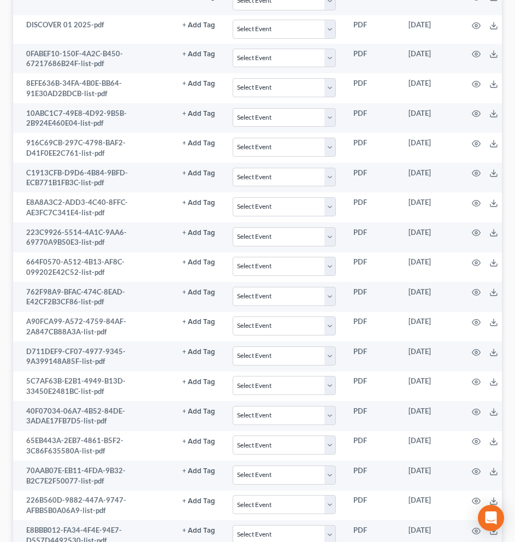
scroll to position [795, 0]
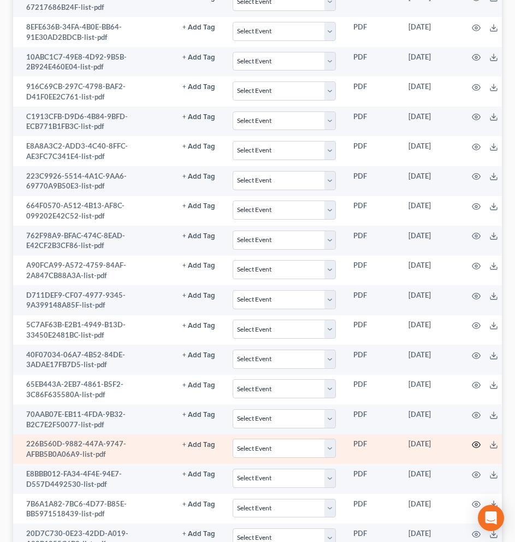
click at [472, 445] on icon "button" at bounding box center [476, 445] width 9 height 9
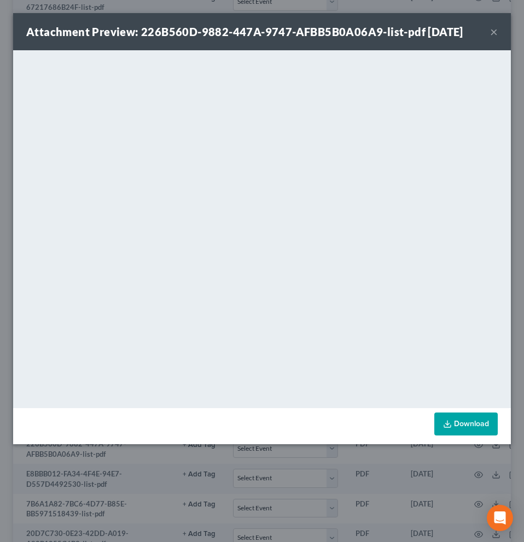
click at [496, 33] on button "×" at bounding box center [494, 31] width 8 height 13
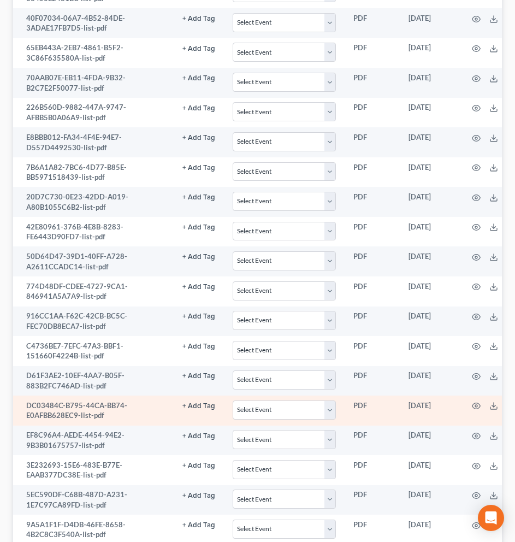
scroll to position [1139, 0]
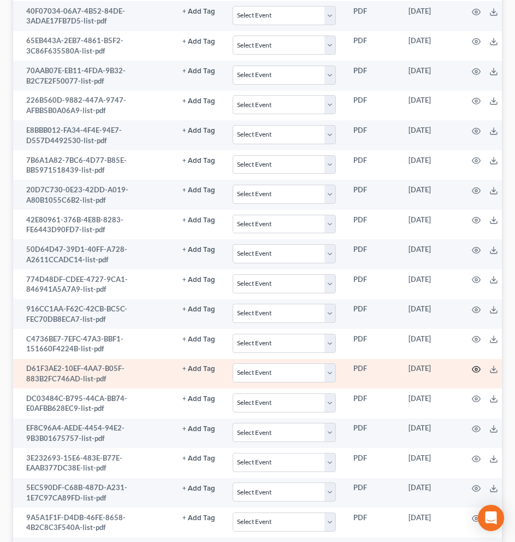
click at [473, 369] on icon "button" at bounding box center [476, 369] width 9 height 9
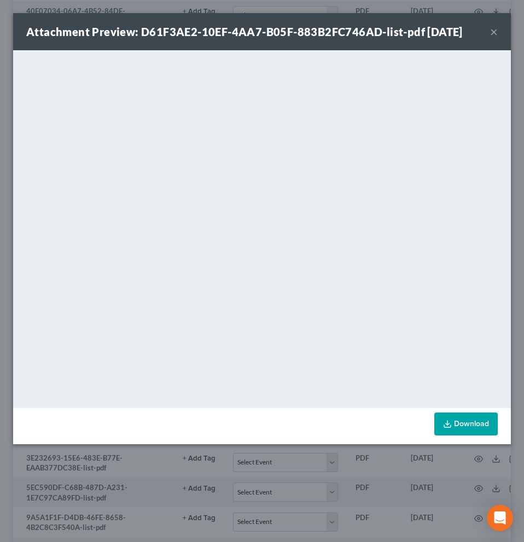
click at [492, 31] on button "×" at bounding box center [494, 31] width 8 height 13
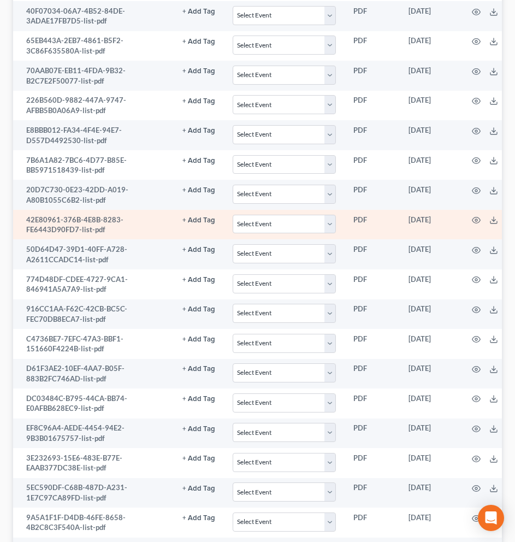
scroll to position [1030, 0]
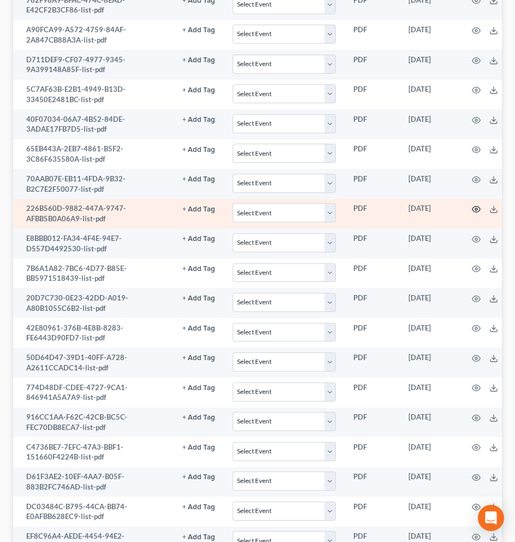
click at [475, 208] on icon "button" at bounding box center [476, 209] width 9 height 9
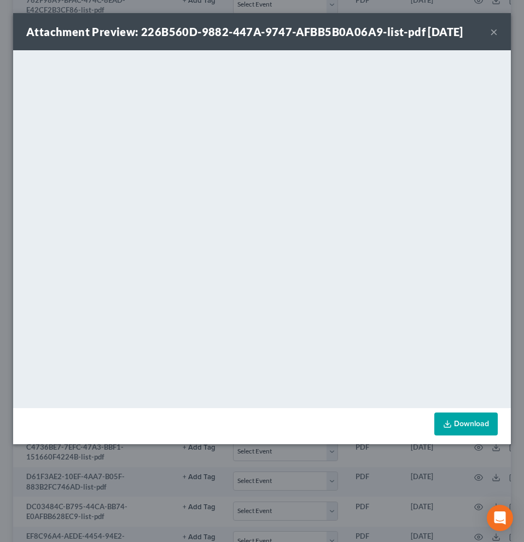
click at [492, 33] on button "×" at bounding box center [494, 31] width 8 height 13
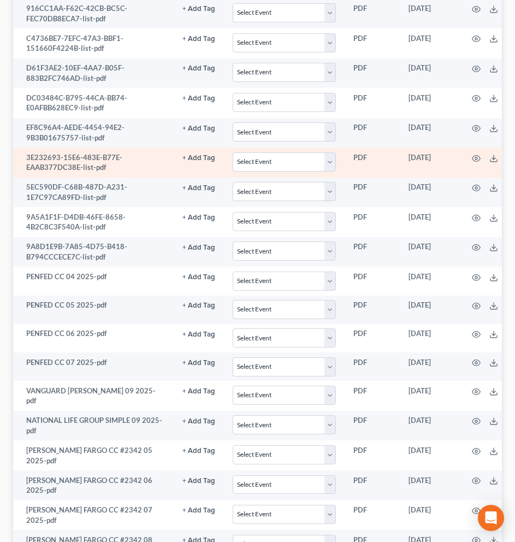
scroll to position [1446, 0]
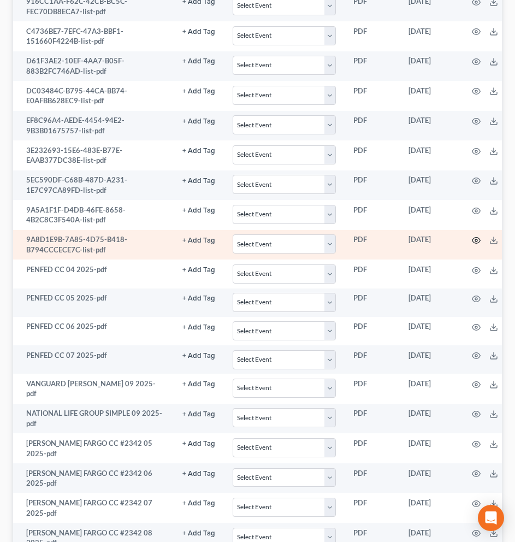
click at [476, 240] on icon "button" at bounding box center [476, 240] width 9 height 9
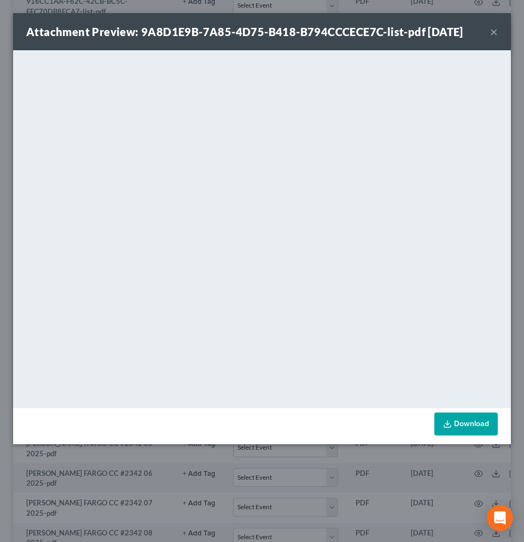
click at [491, 28] on button "×" at bounding box center [494, 31] width 8 height 13
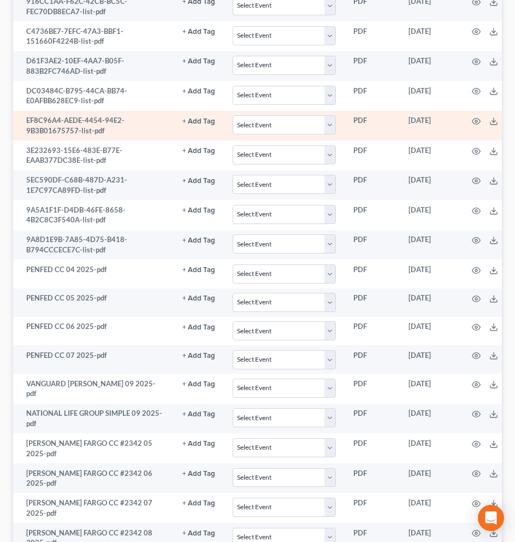
scroll to position [1377, 0]
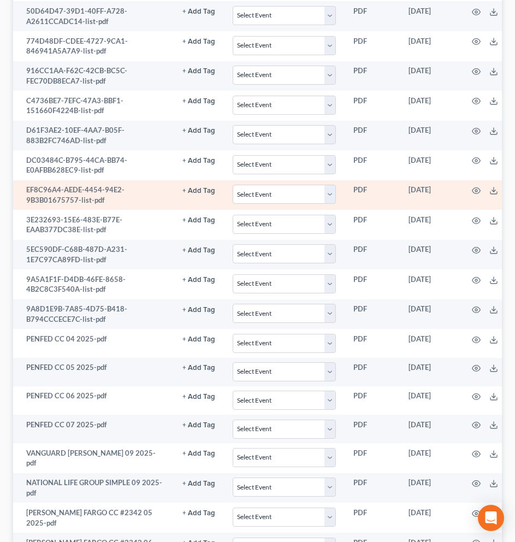
click at [468, 190] on td at bounding box center [505, 195] width 92 height 30
click at [472, 191] on icon "button" at bounding box center [476, 190] width 9 height 9
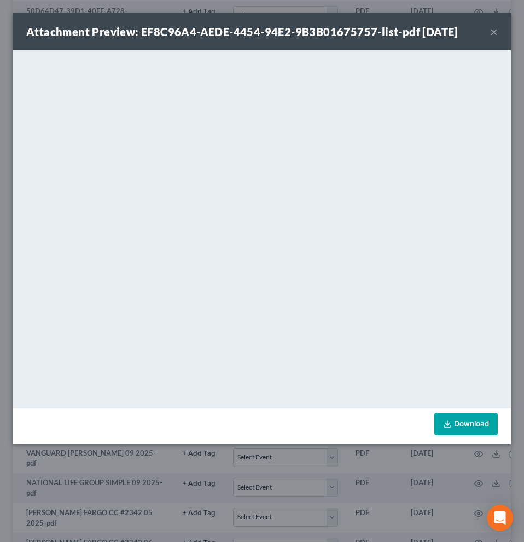
click at [489, 36] on div "Attachment Preview: EF8C96A4-AEDE-4454-94E2-9B3B01675757-list-pdf [DATE] ×" at bounding box center [261, 31] width 497 height 37
click at [495, 33] on button "×" at bounding box center [494, 31] width 8 height 13
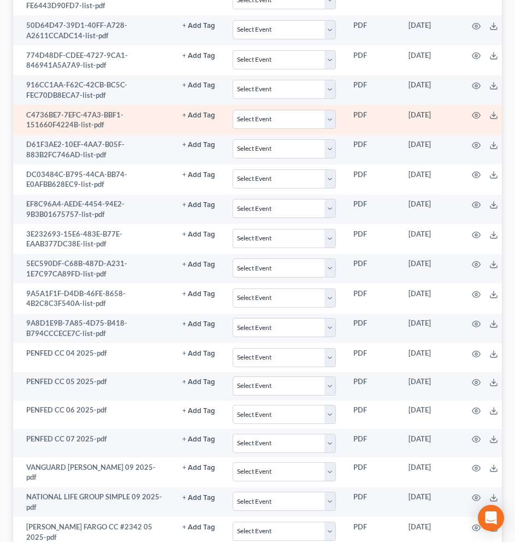
scroll to position [1356, 0]
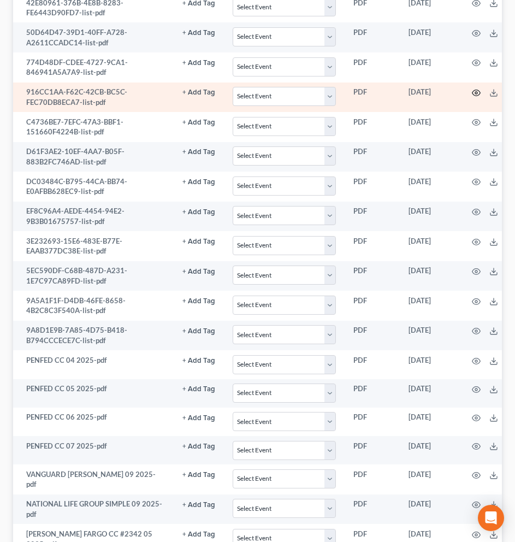
click at [472, 91] on icon "button" at bounding box center [476, 93] width 9 height 9
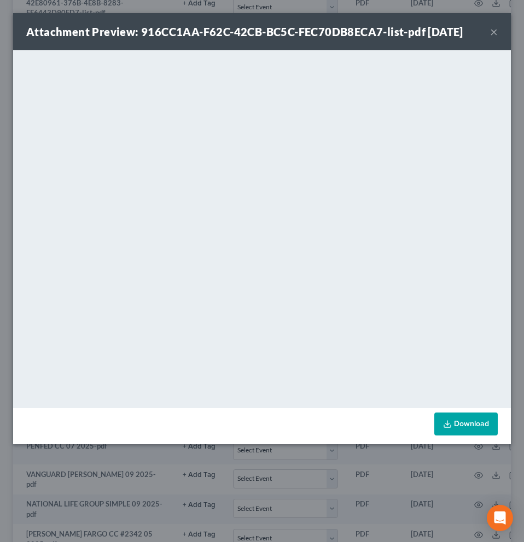
click at [492, 31] on button "×" at bounding box center [494, 31] width 8 height 13
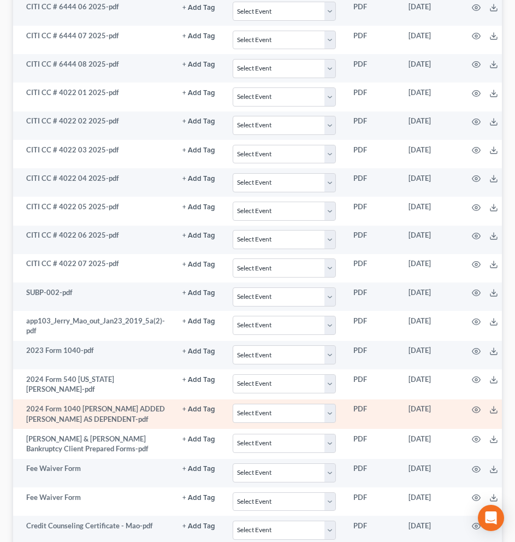
scroll to position [2211, 0]
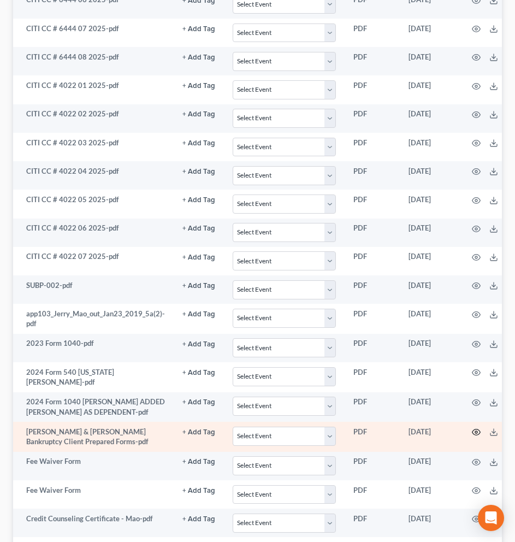
click at [472, 430] on icon "button" at bounding box center [476, 433] width 8 height 6
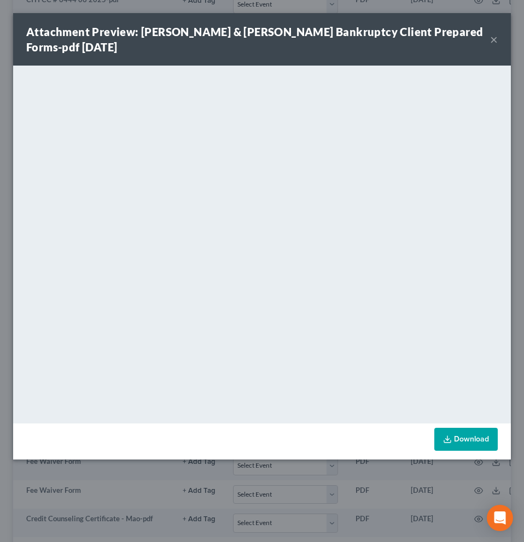
click at [494, 40] on button "×" at bounding box center [494, 39] width 8 height 13
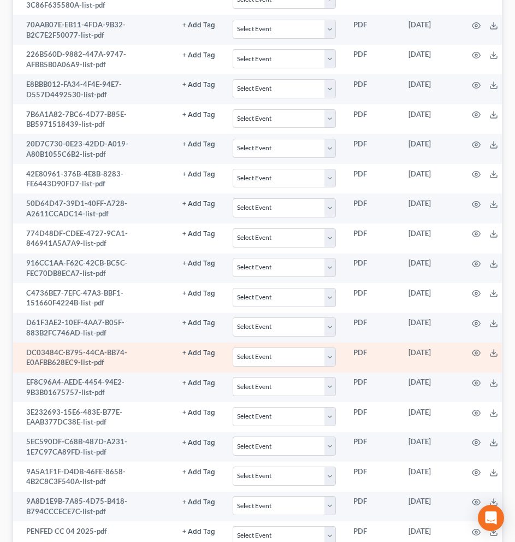
scroll to position [0, 0]
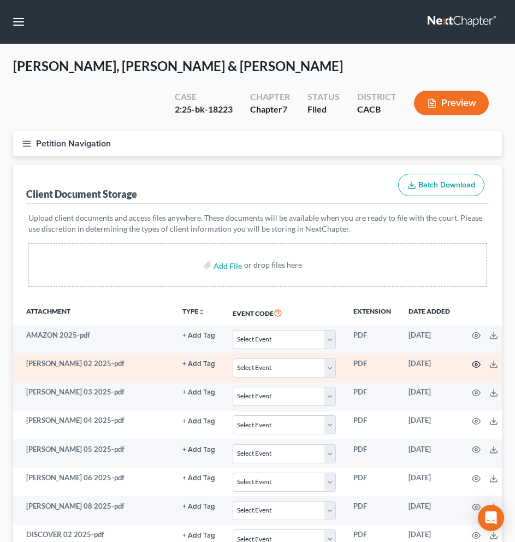
click at [474, 366] on icon "button" at bounding box center [476, 364] width 9 height 9
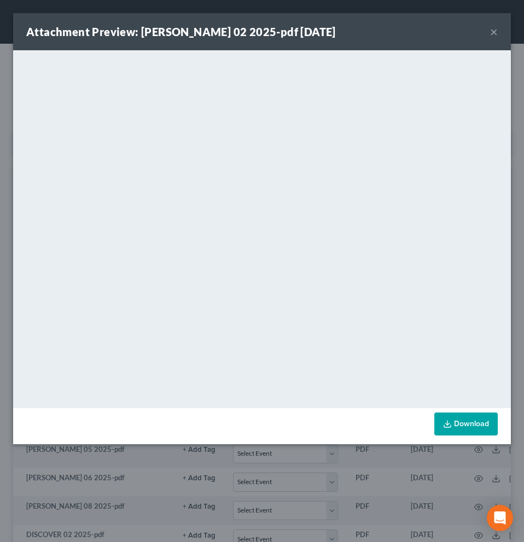
click at [490, 33] on button "×" at bounding box center [494, 31] width 8 height 13
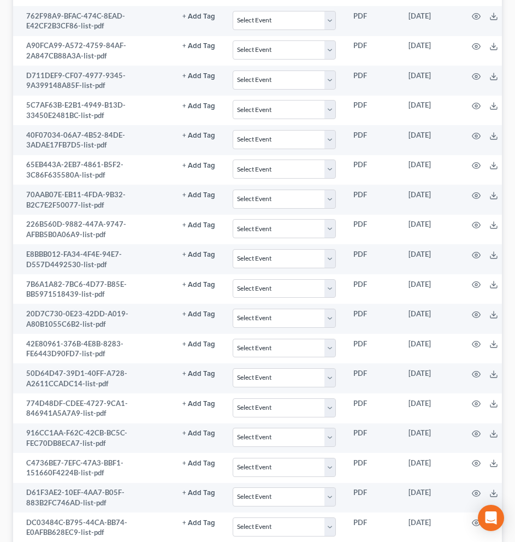
scroll to position [1126, 0]
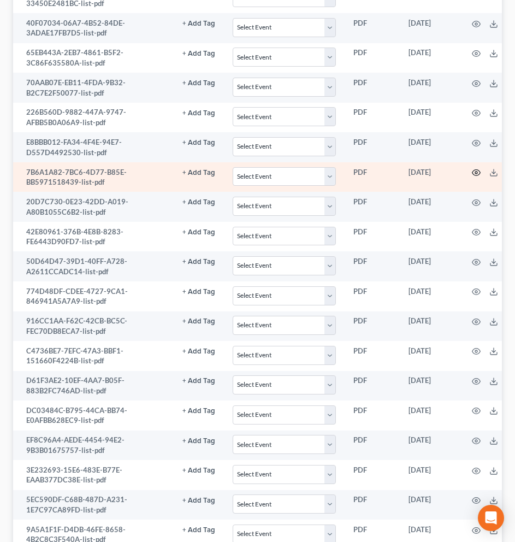
click at [472, 172] on icon "button" at bounding box center [476, 172] width 9 height 9
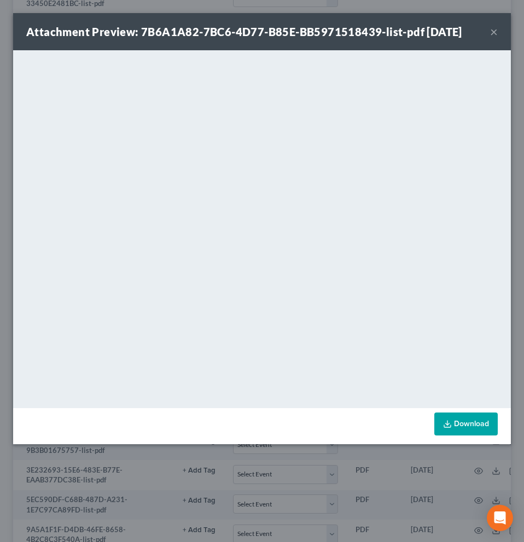
click at [495, 34] on button "×" at bounding box center [494, 31] width 8 height 13
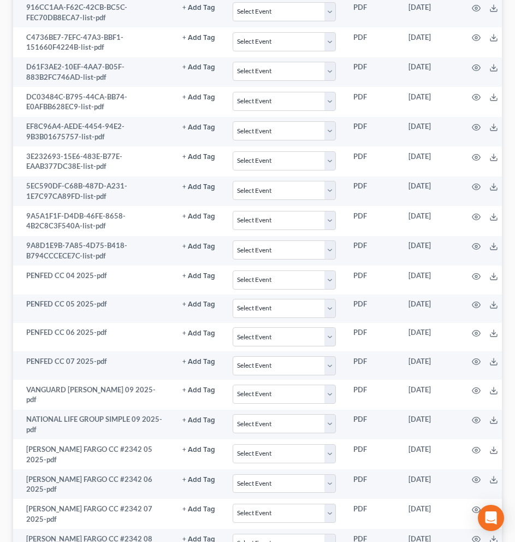
scroll to position [1496, 0]
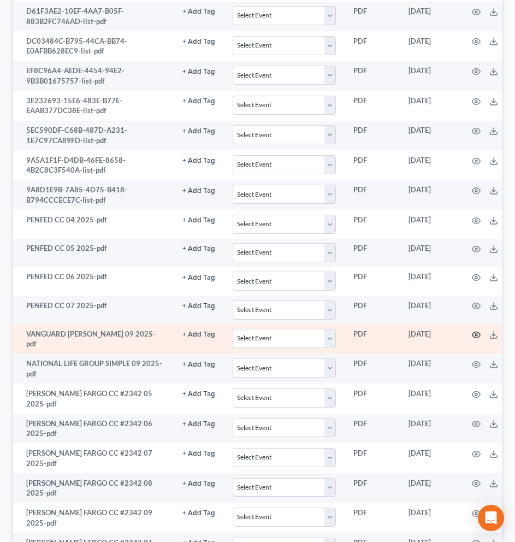
click at [476, 337] on icon "button" at bounding box center [476, 335] width 9 height 9
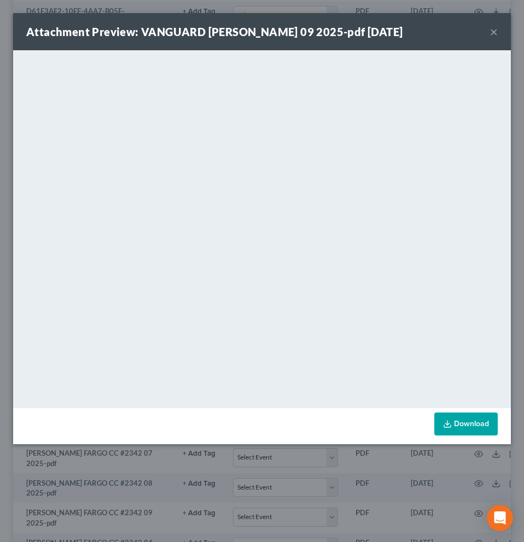
click at [494, 33] on button "×" at bounding box center [494, 31] width 8 height 13
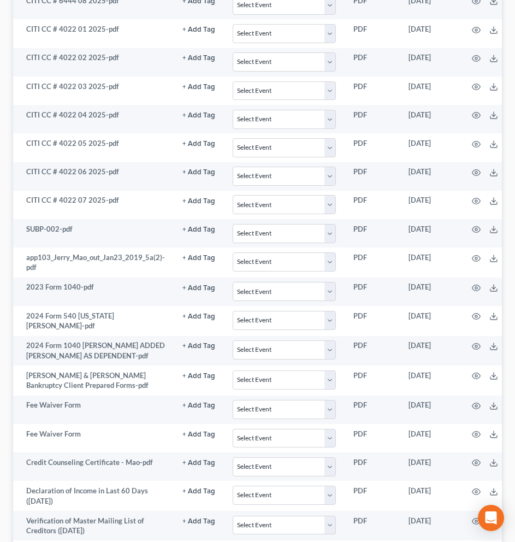
scroll to position [2409, 0]
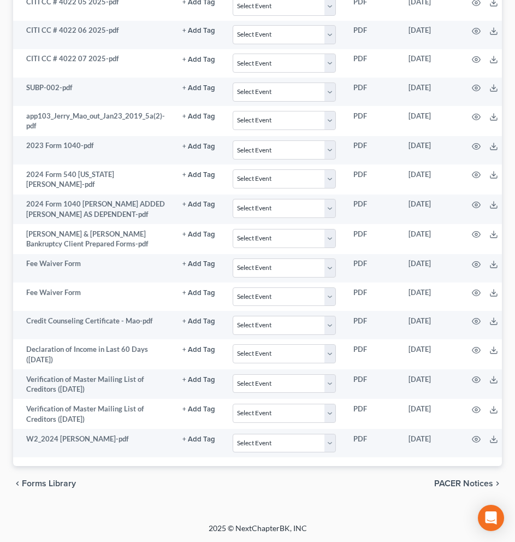
drag, startPoint x: 391, startPoint y: 457, endPoint x: 451, endPoint y: 451, distance: 60.9
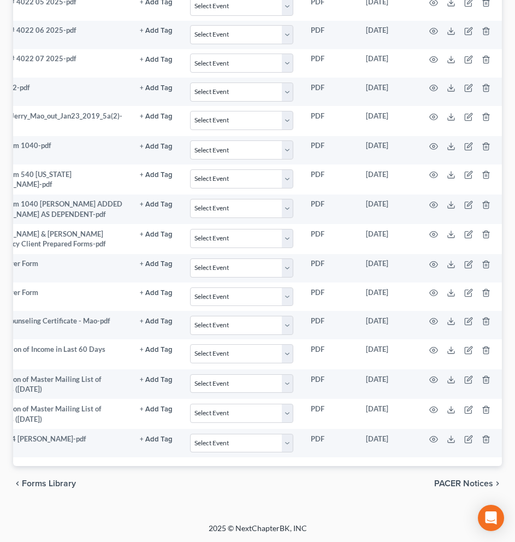
scroll to position [0, 0]
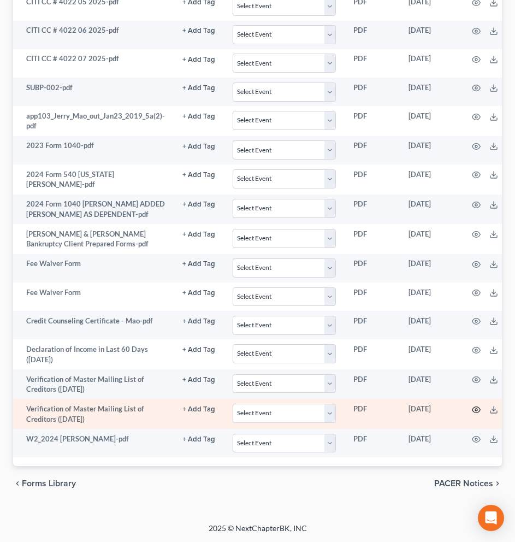
click at [473, 406] on icon "button" at bounding box center [476, 410] width 9 height 9
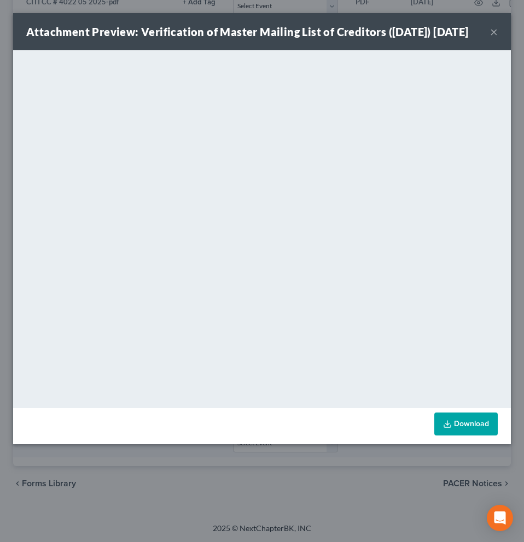
click at [491, 38] on button "×" at bounding box center [494, 31] width 8 height 13
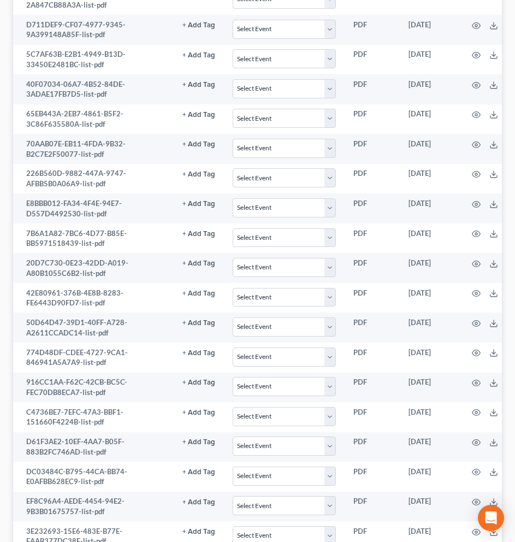
scroll to position [1118, 0]
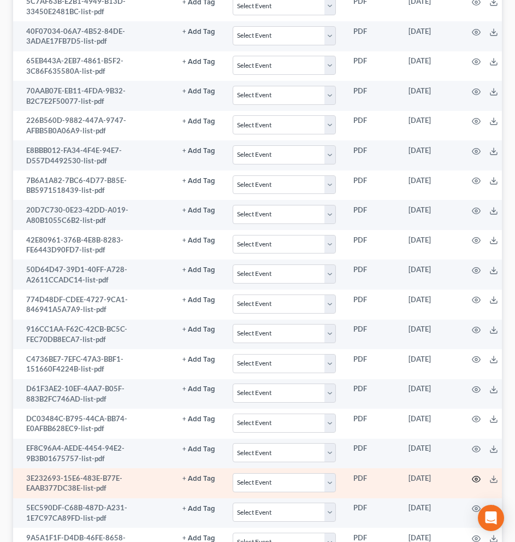
click at [476, 483] on icon "button" at bounding box center [476, 479] width 9 height 9
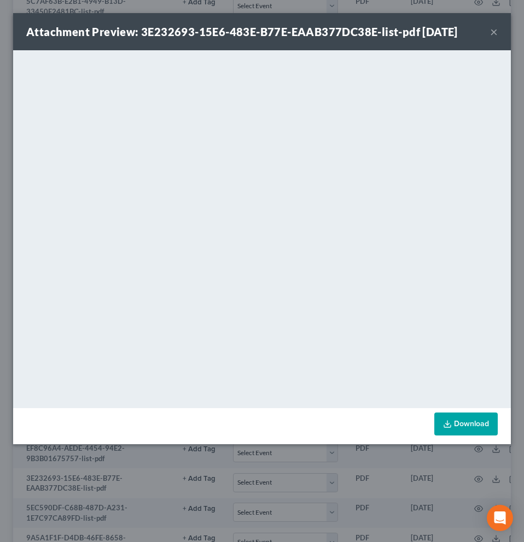
click at [491, 34] on button "×" at bounding box center [494, 31] width 8 height 13
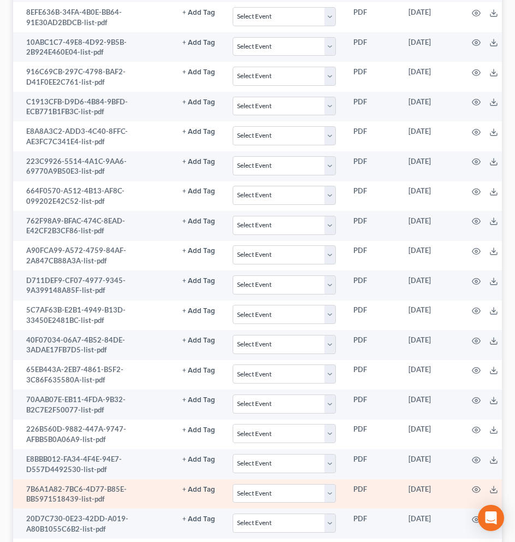
scroll to position [602, 0]
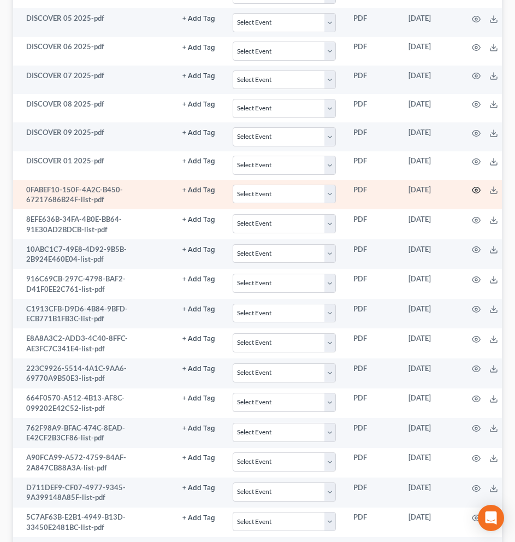
click at [475, 187] on icon "button" at bounding box center [476, 190] width 8 height 6
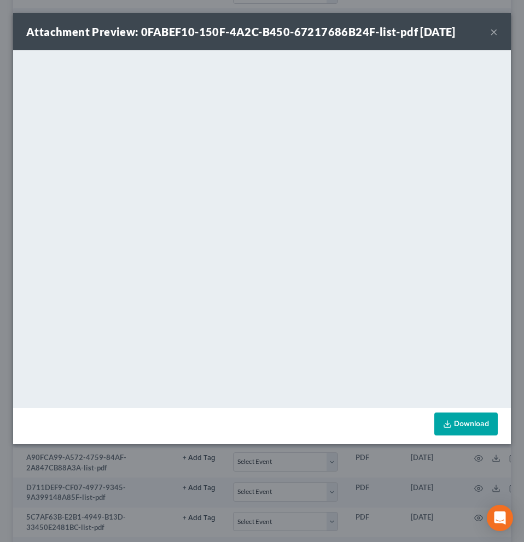
click at [495, 30] on button "×" at bounding box center [494, 31] width 8 height 13
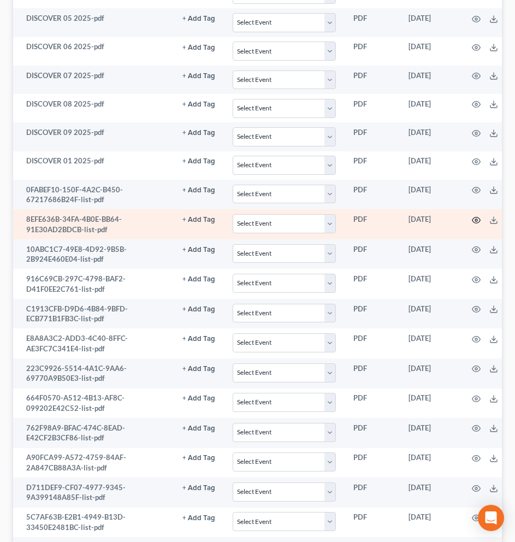
click at [474, 222] on icon "button" at bounding box center [476, 220] width 9 height 9
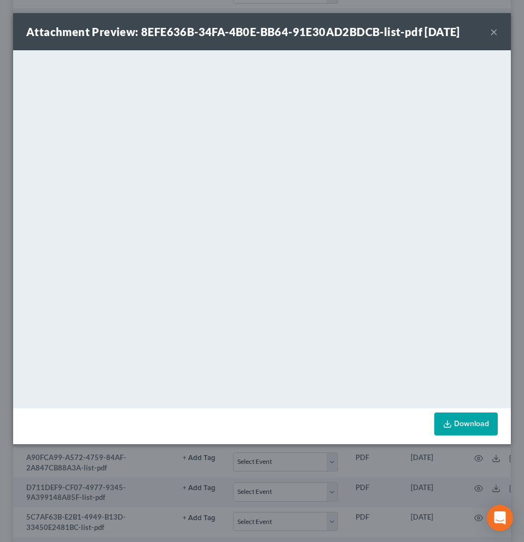
click at [493, 33] on button "×" at bounding box center [494, 31] width 8 height 13
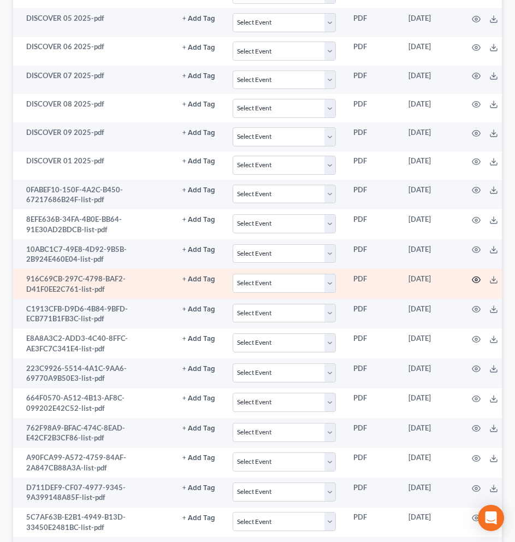
click at [476, 280] on icon "button" at bounding box center [476, 279] width 9 height 9
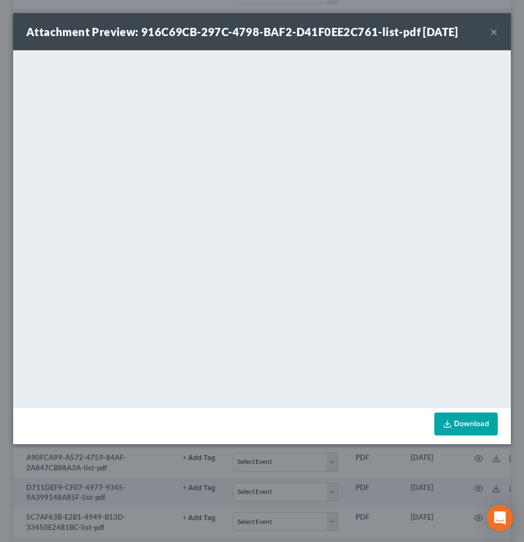
click at [488, 34] on div "Attachment Preview: 916C69CB-297C-4798-BAF2-D41F0EE2C761-list-pdf [DATE] ×" at bounding box center [261, 31] width 497 height 37
click at [490, 34] on button "×" at bounding box center [494, 31] width 8 height 13
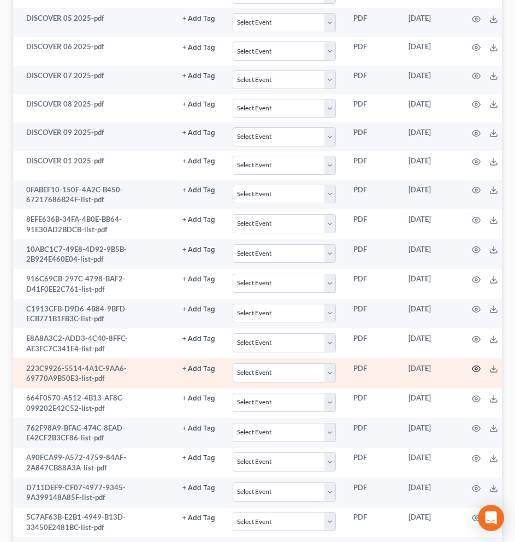
click at [476, 369] on icon "button" at bounding box center [476, 369] width 9 height 9
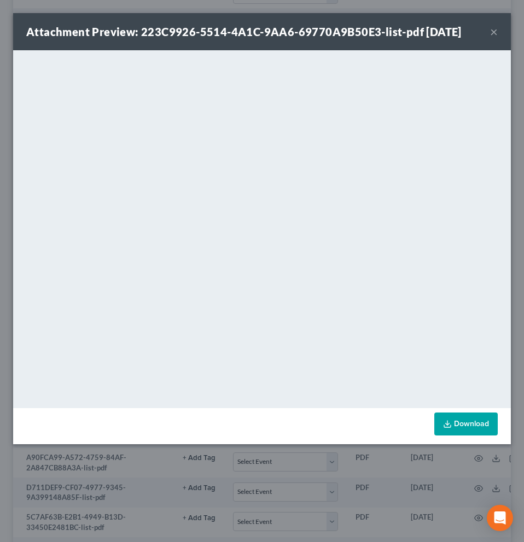
click at [496, 32] on button "×" at bounding box center [494, 31] width 8 height 13
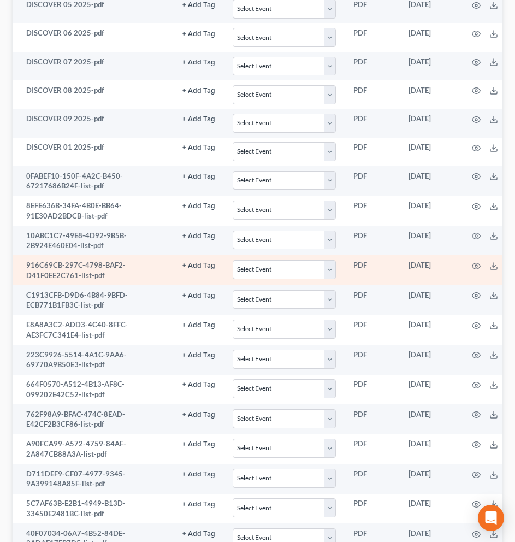
scroll to position [630, 0]
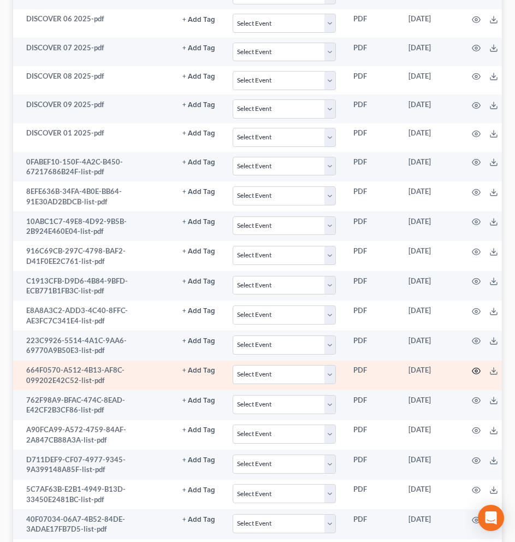
click at [475, 367] on icon "button" at bounding box center [476, 371] width 9 height 9
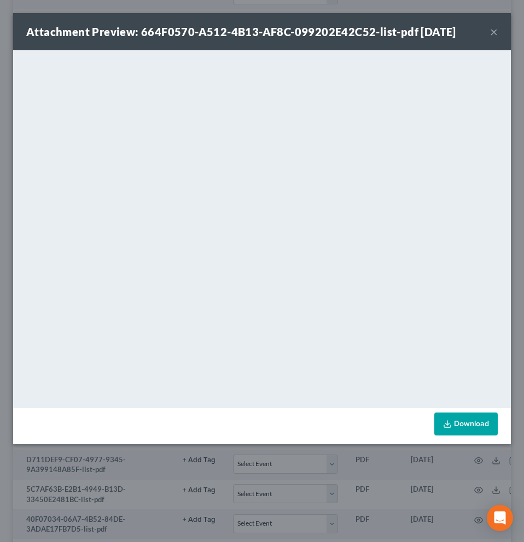
click at [491, 31] on button "×" at bounding box center [494, 31] width 8 height 13
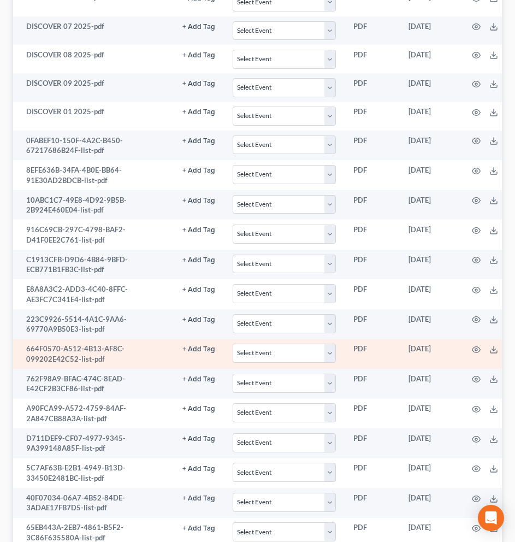
scroll to position [659, 0]
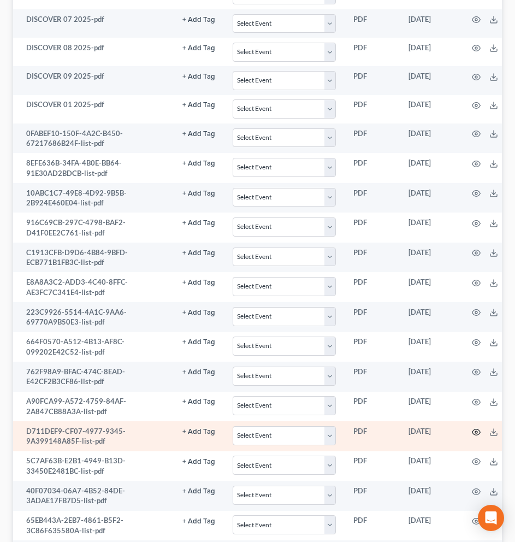
click at [475, 431] on icon "button" at bounding box center [476, 432] width 9 height 9
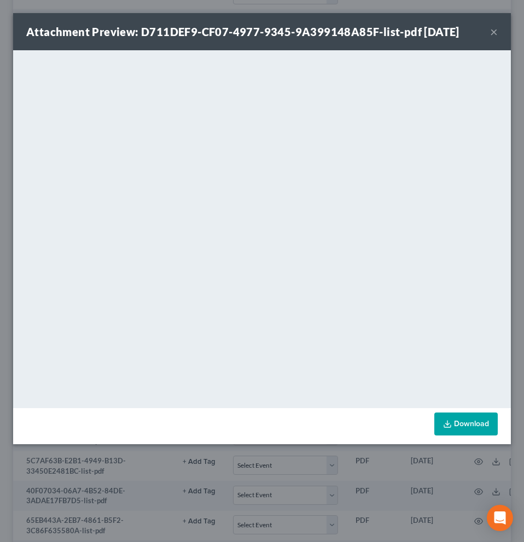
click at [492, 32] on button "×" at bounding box center [494, 31] width 8 height 13
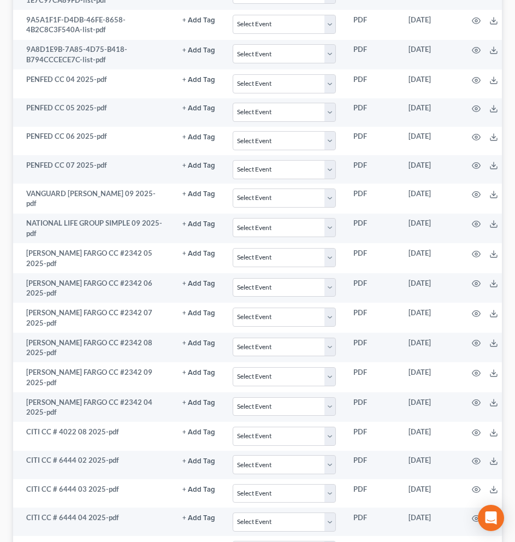
scroll to position [1651, 0]
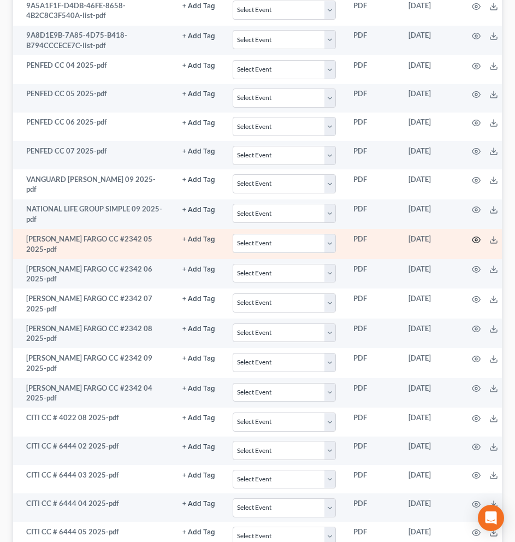
click at [473, 240] on icon "button" at bounding box center [476, 240] width 9 height 9
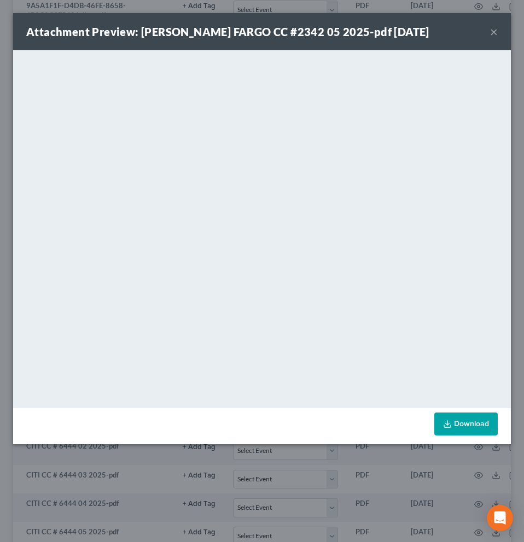
click at [492, 33] on button "×" at bounding box center [494, 31] width 8 height 13
